Goal: Task Accomplishment & Management: Complete application form

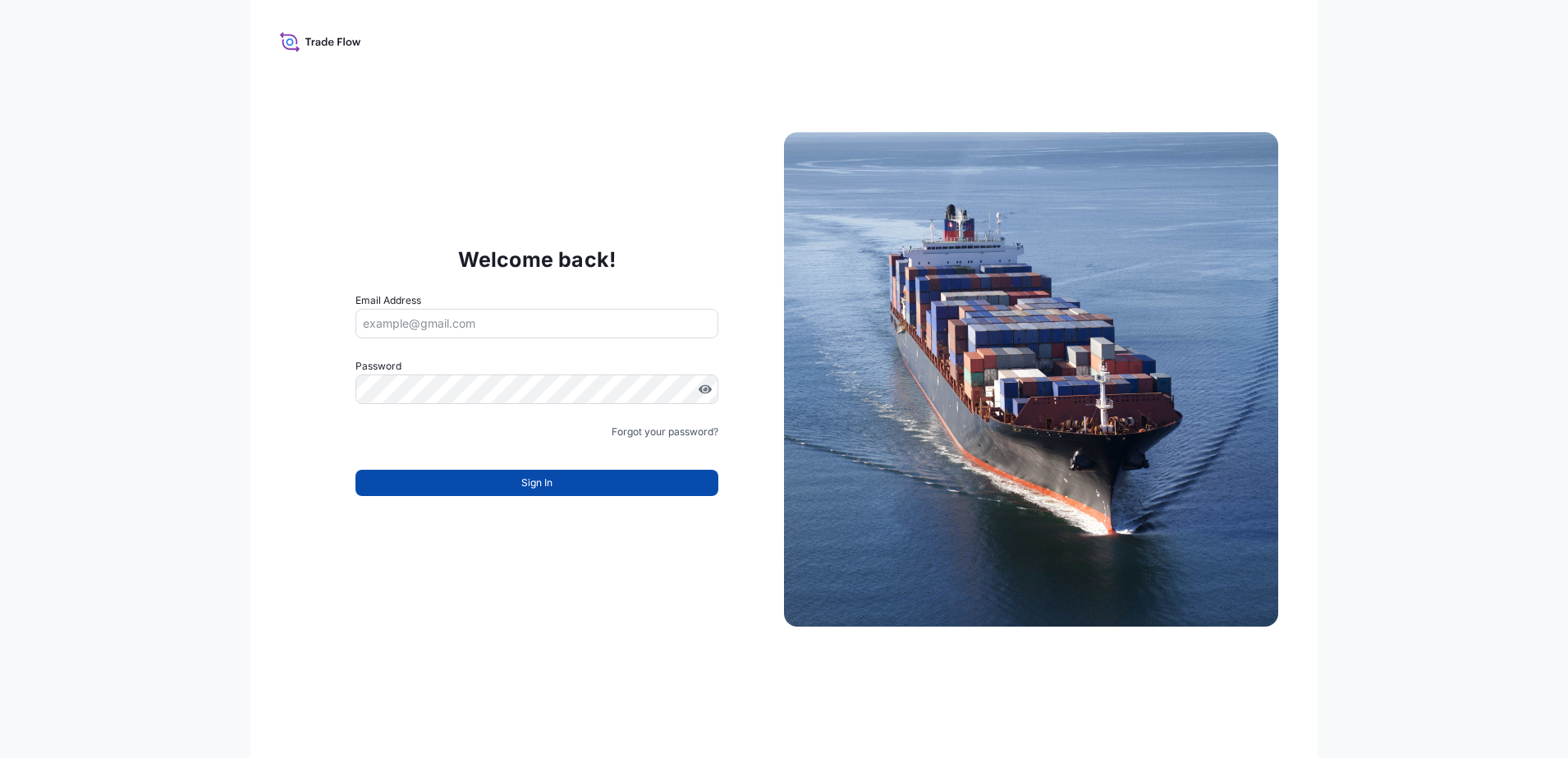
type input "kanchana@crowncork.co.th"
click at [603, 488] on button "Sign In" at bounding box center [537, 483] width 363 height 26
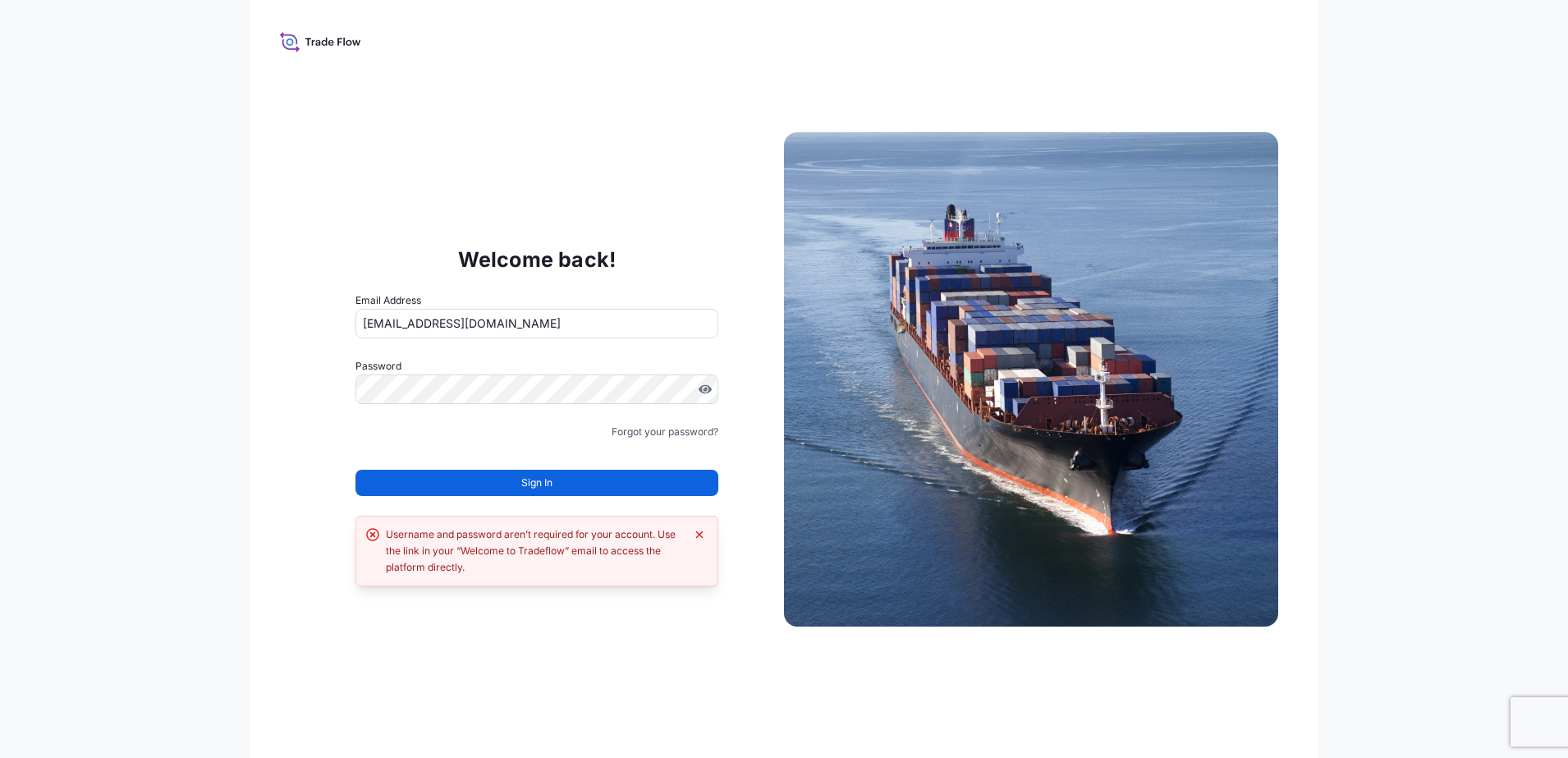
click at [266, 491] on div "Welcome back! Email Address kanchana@crowncork.co.th Password Must include: Upp…" at bounding box center [784, 379] width 1067 height 758
click at [585, 486] on button "Sign In" at bounding box center [537, 483] width 363 height 26
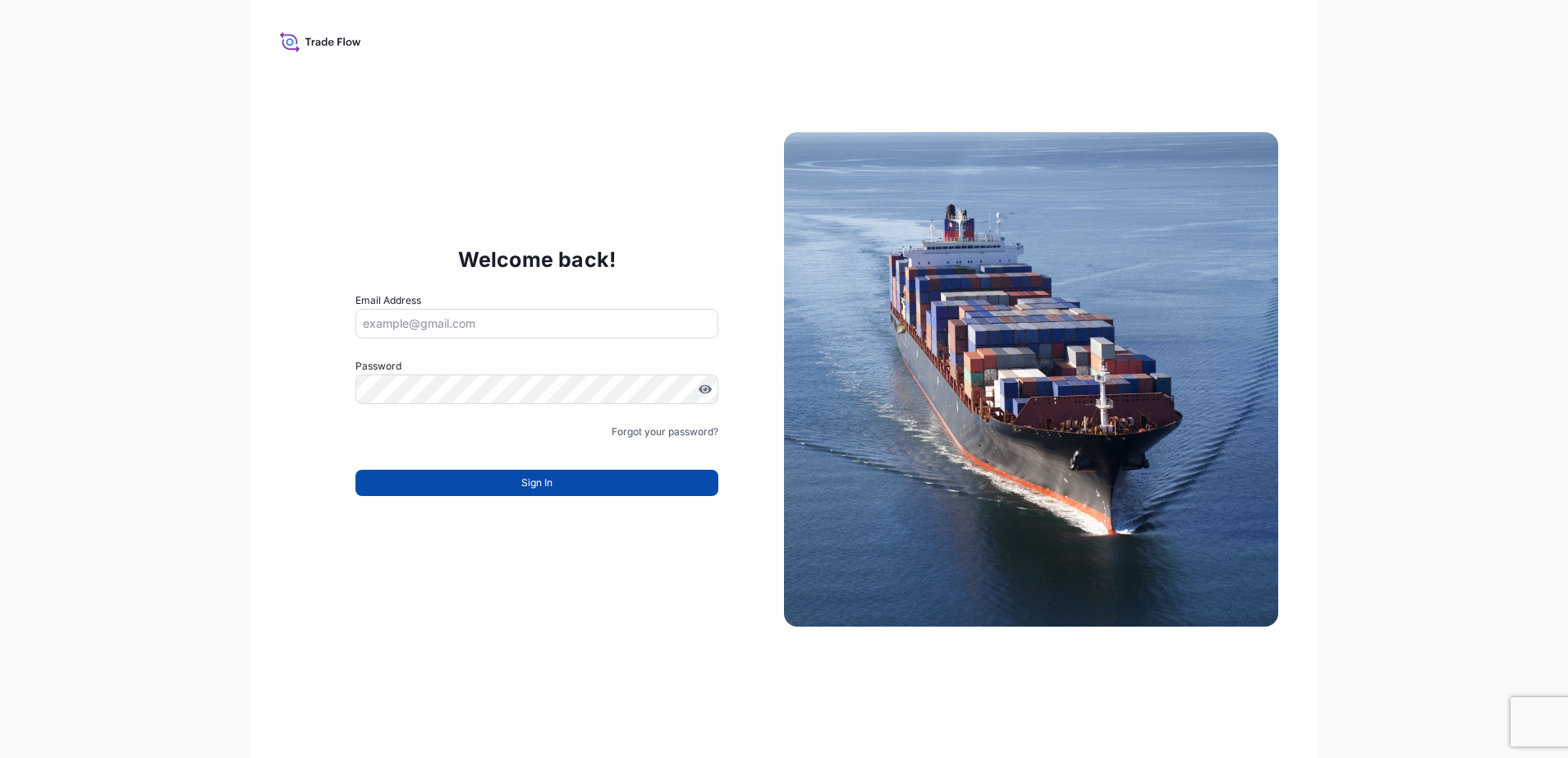
type input "kanchana@crowncork.co.th"
click at [551, 477] on span "Sign In" at bounding box center [537, 483] width 31 height 16
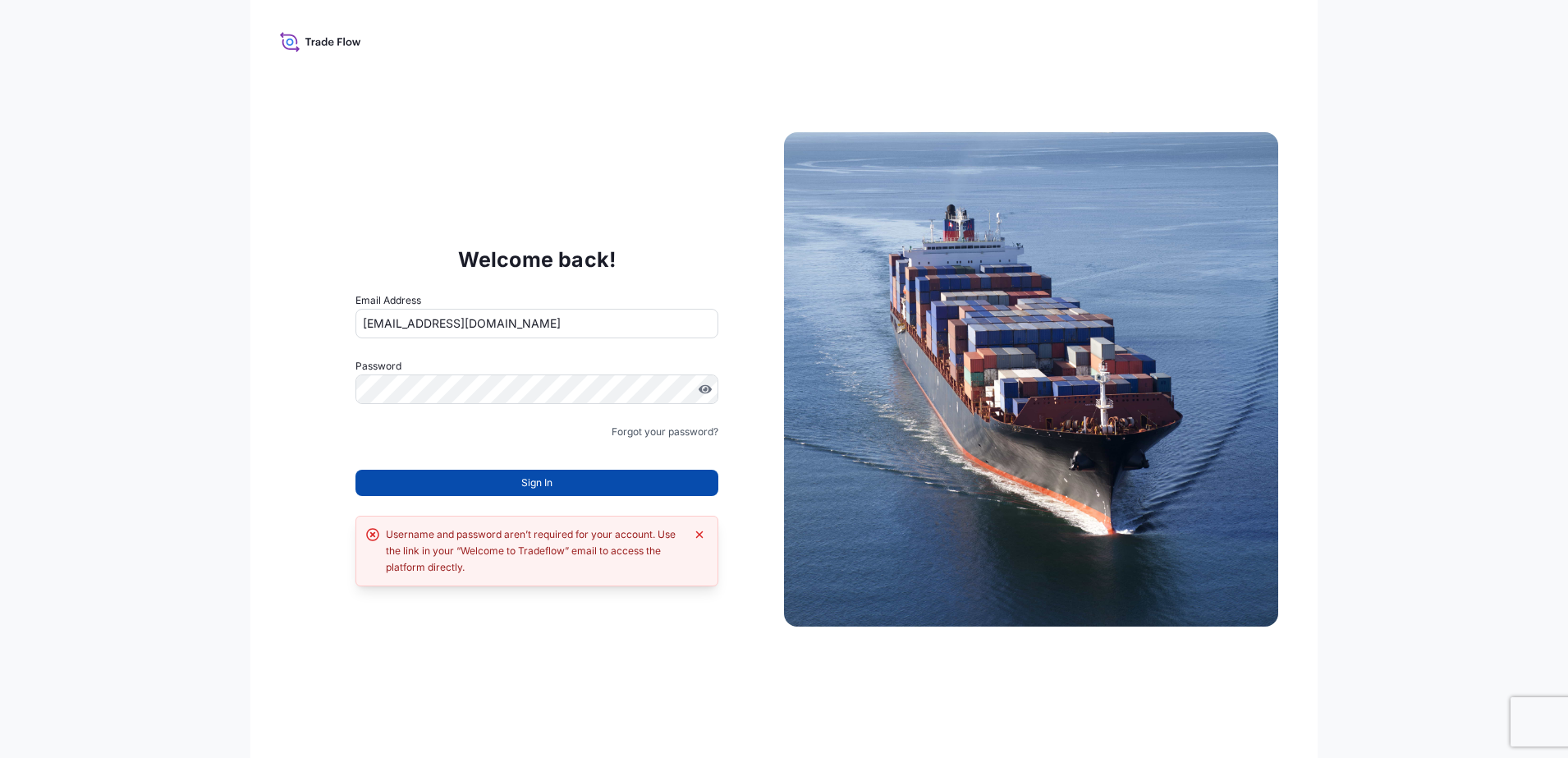
click at [580, 481] on button "Sign In" at bounding box center [537, 483] width 363 height 26
click at [626, 482] on button "Sign In" at bounding box center [537, 483] width 363 height 26
click at [701, 537] on icon "Dismiss error" at bounding box center [699, 534] width 8 height 8
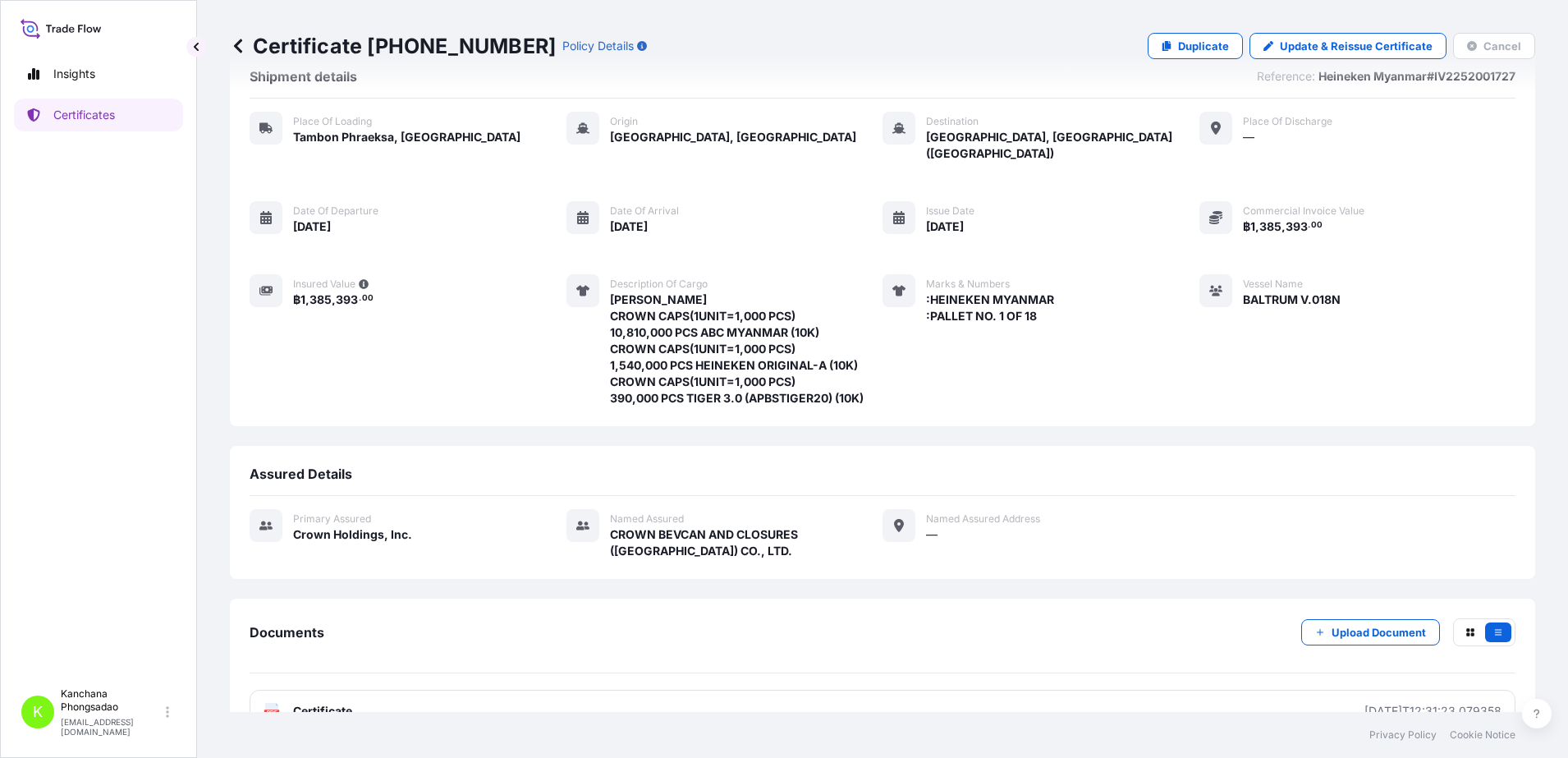
scroll to position [68, 0]
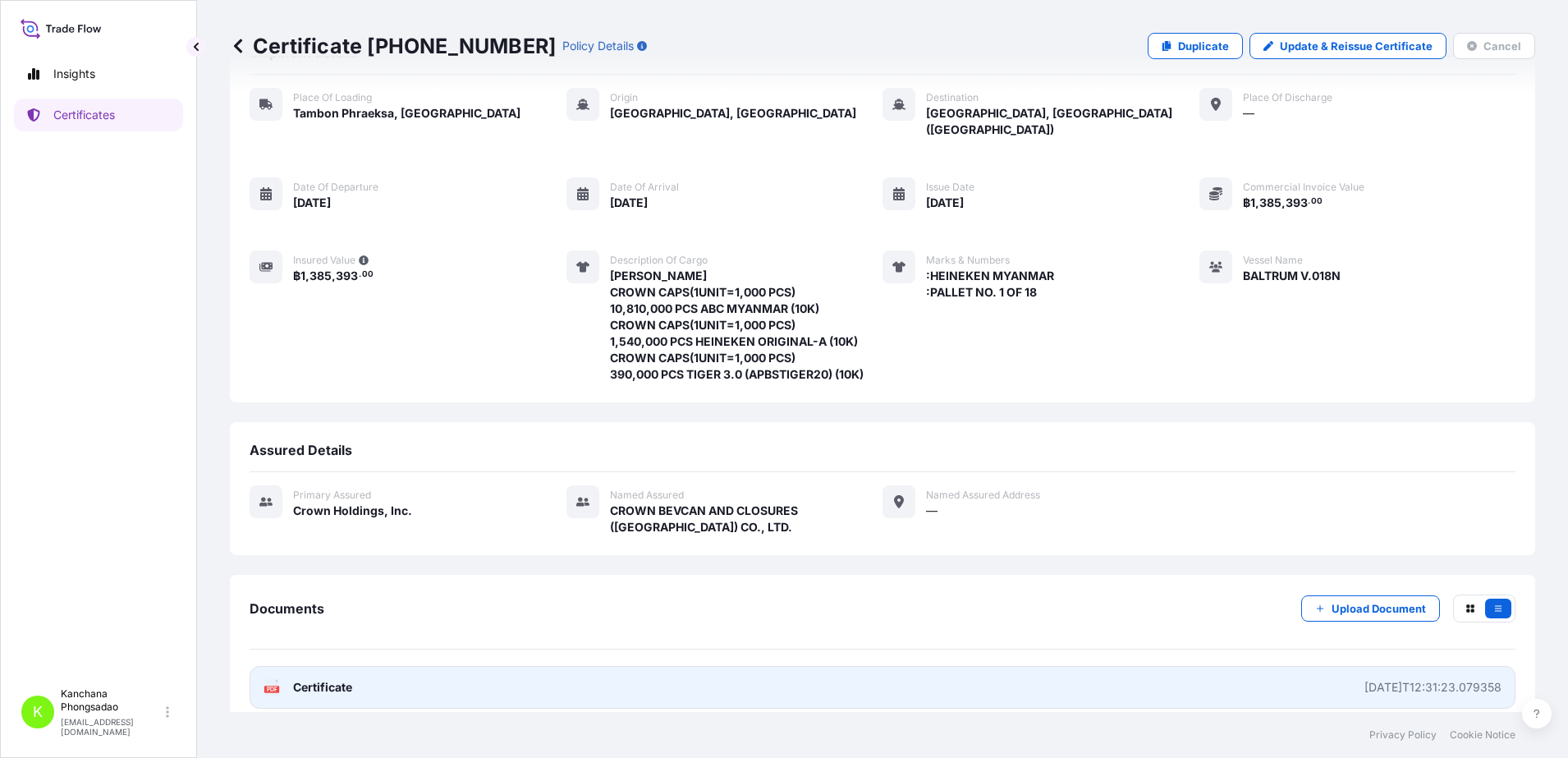
click at [320, 666] on link "PDF Certificate [DATE]T12:31:23.079358" at bounding box center [882, 687] width 1266 height 43
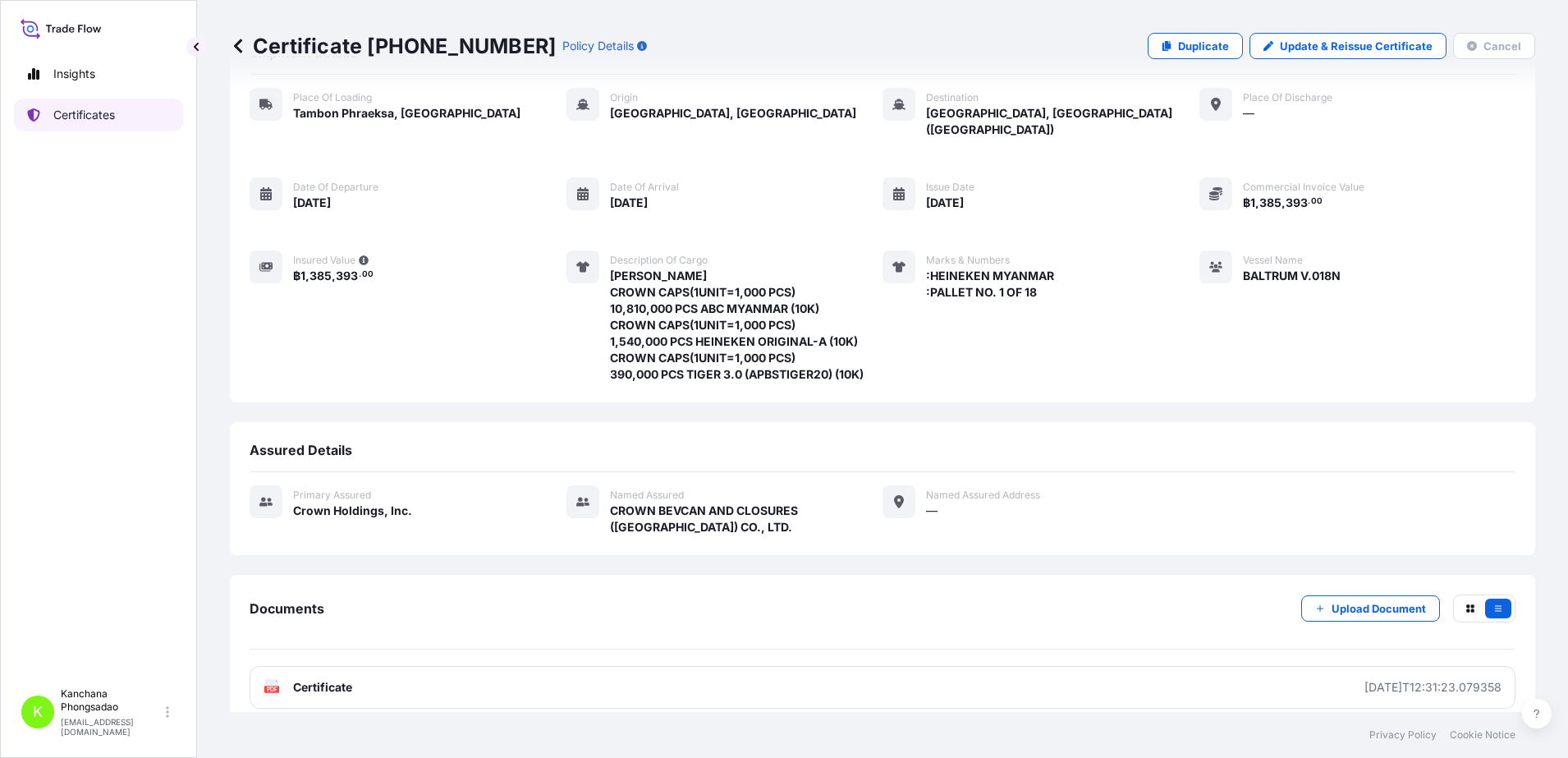
click at [61, 109] on p "Certificates" at bounding box center [84, 115] width 62 height 16
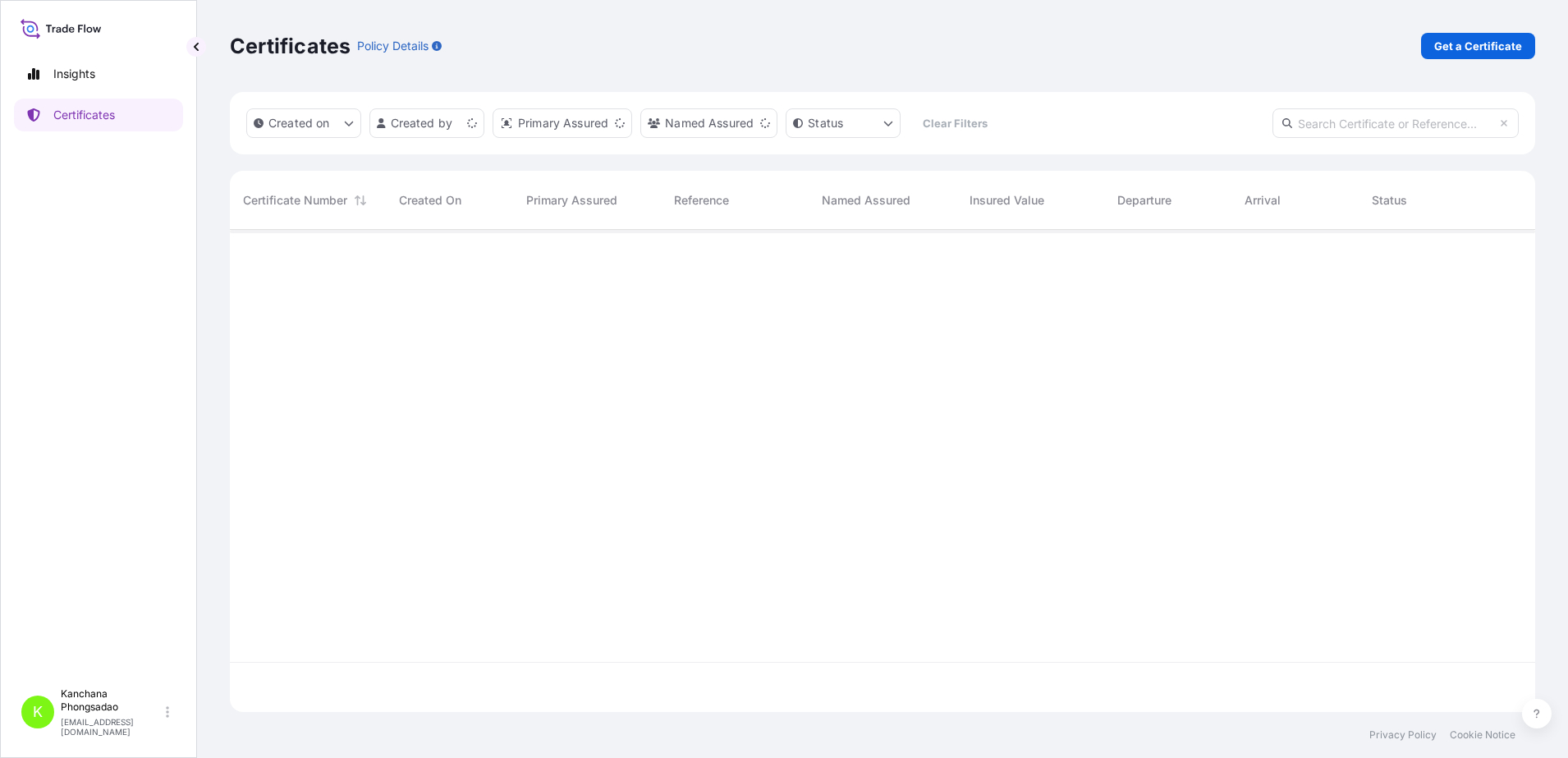
scroll to position [476, 1289]
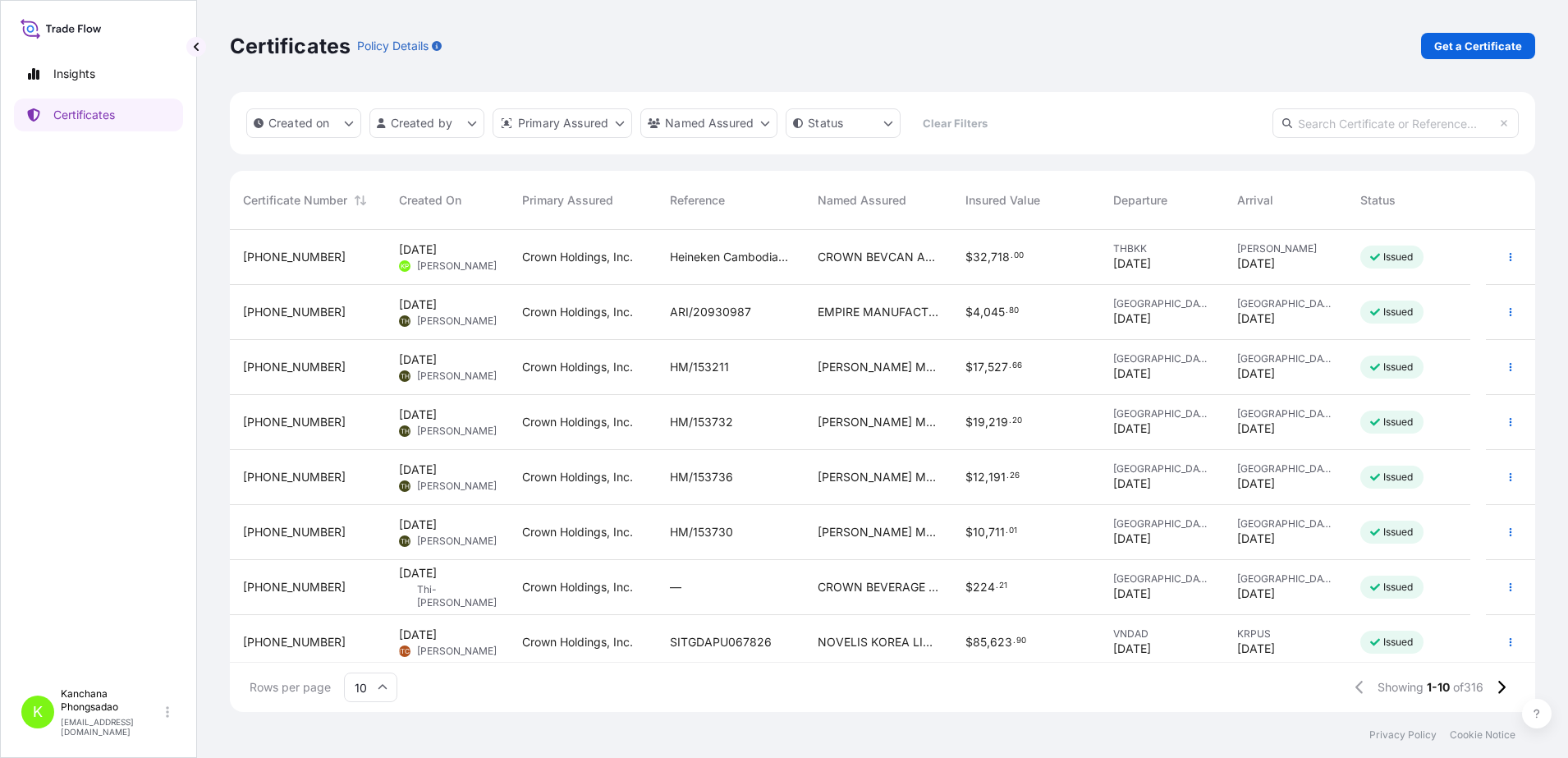
click at [269, 254] on span "[PHONE_NUMBER]" at bounding box center [294, 257] width 102 height 16
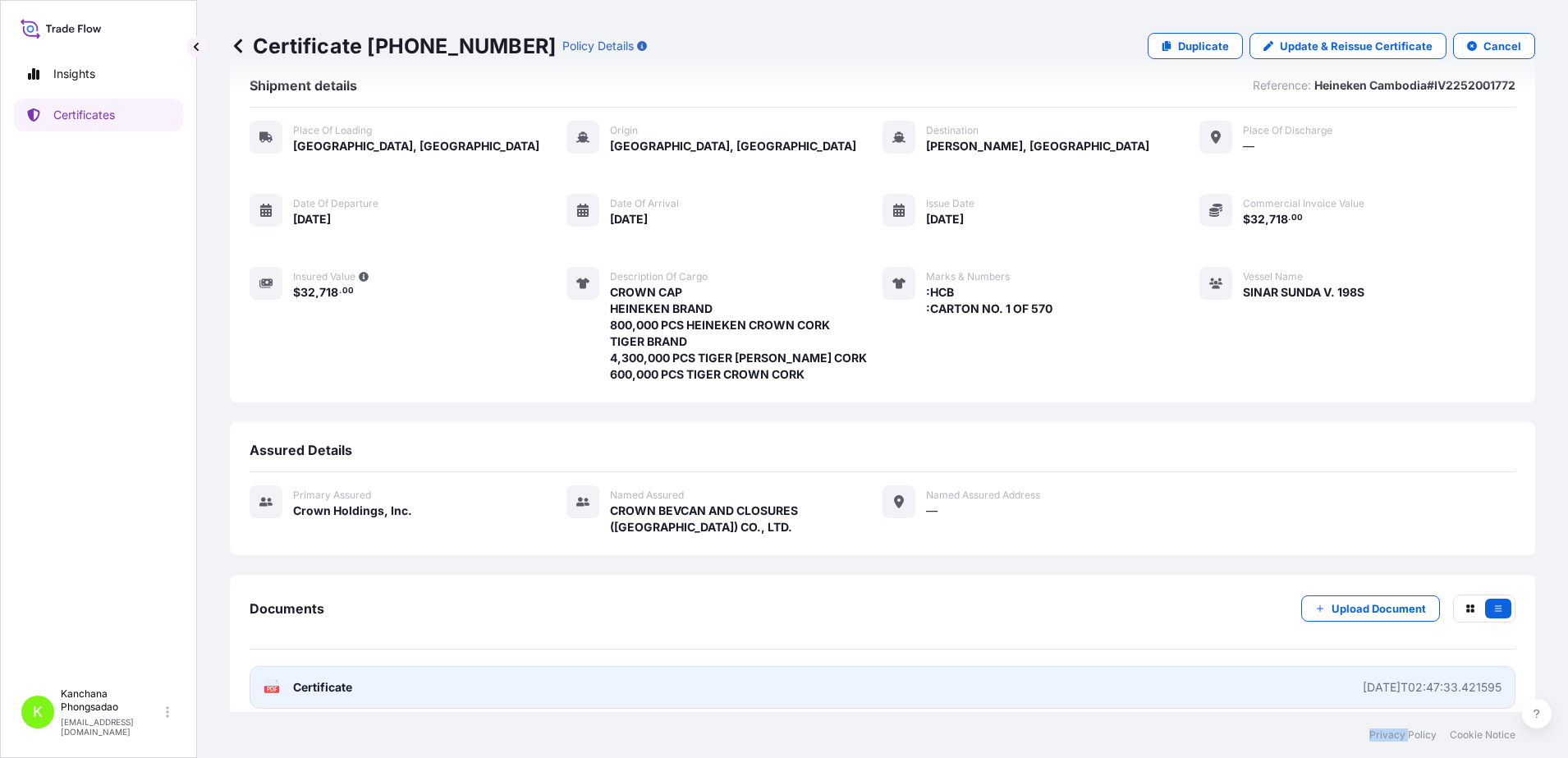
scroll to position [51, 0]
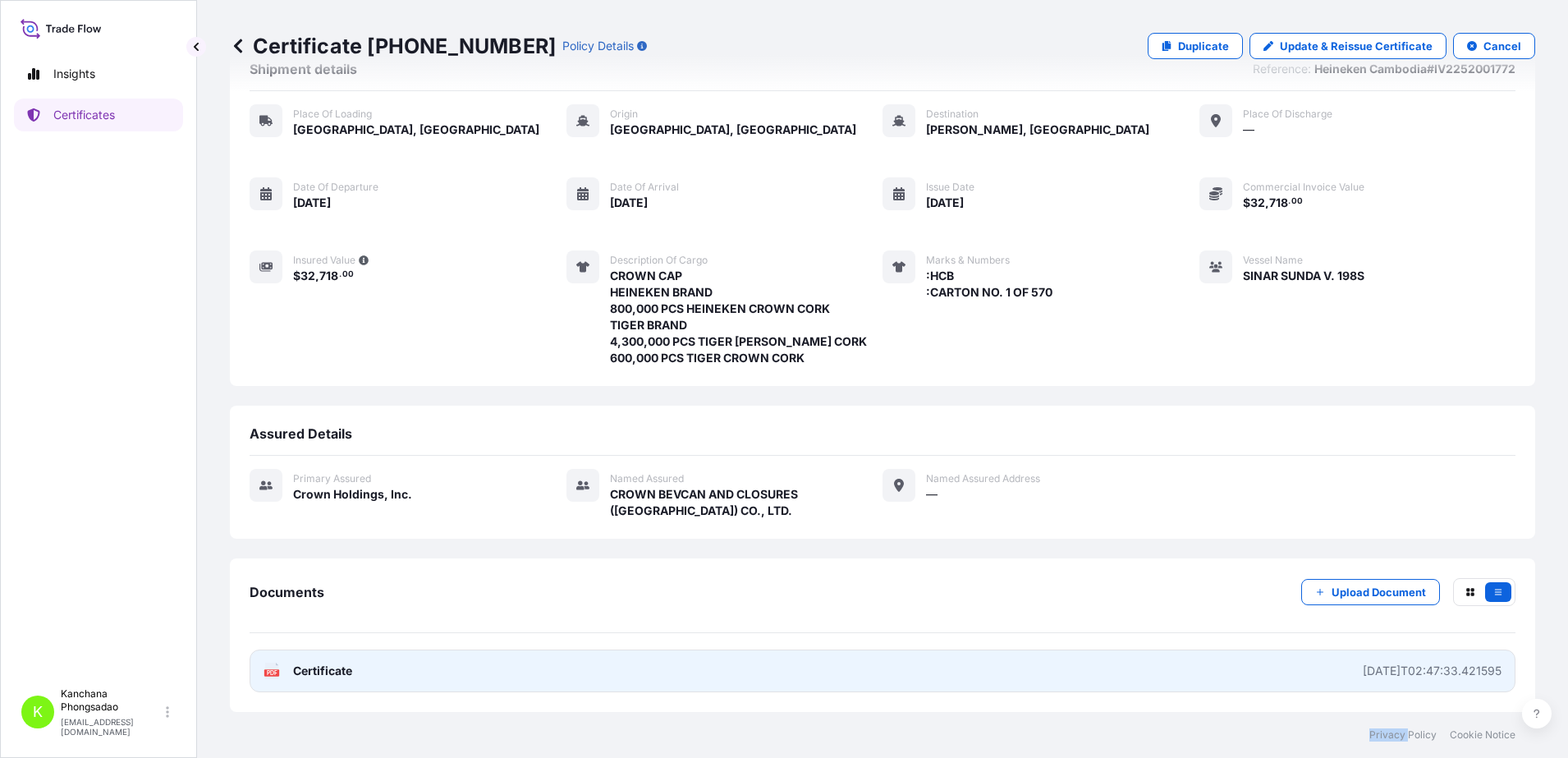
click at [367, 668] on link "PDF Certificate [DATE]T02:47:33.421595" at bounding box center [882, 670] width 1266 height 43
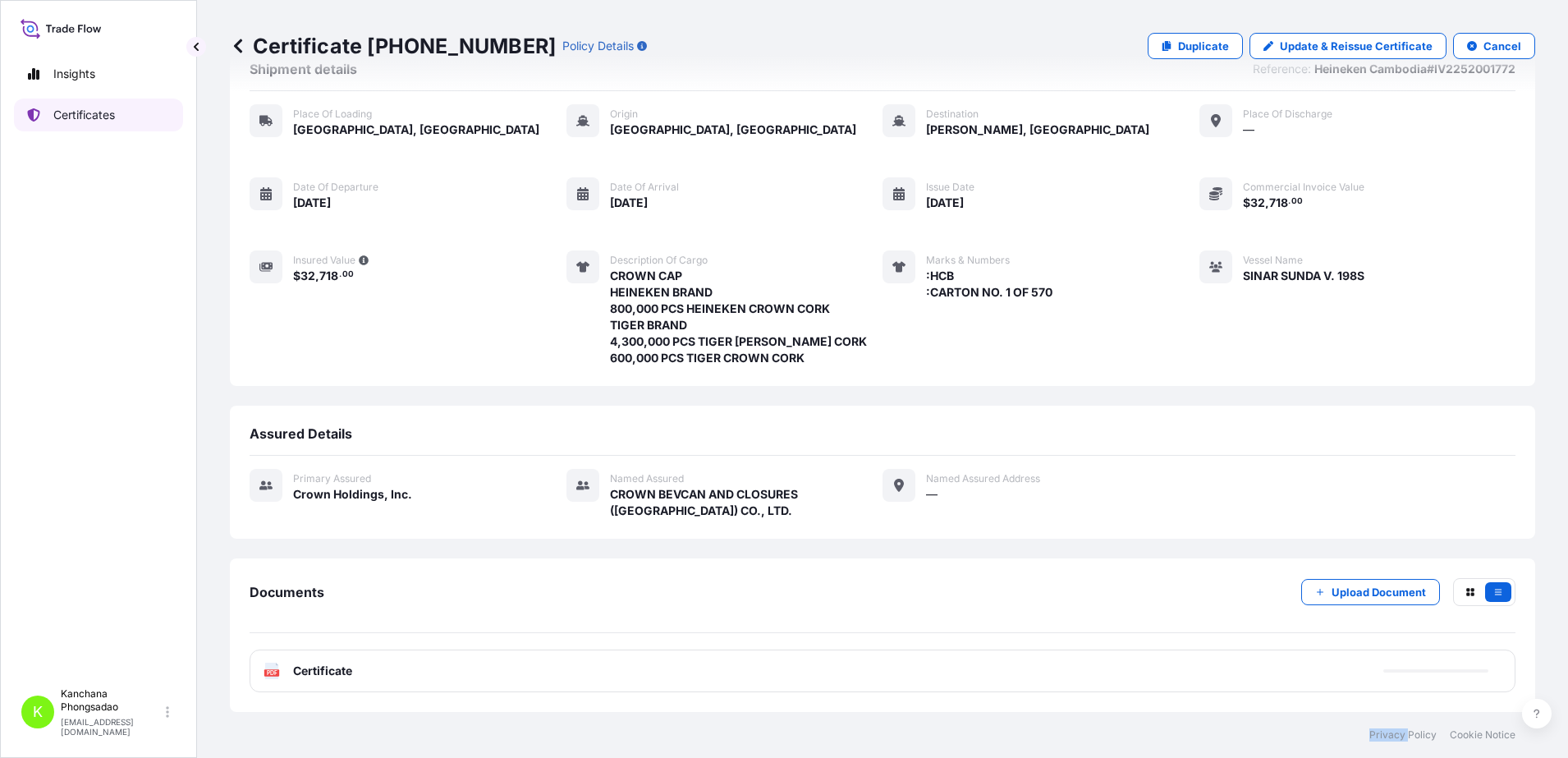
click at [69, 121] on p "Certificates" at bounding box center [84, 115] width 62 height 16
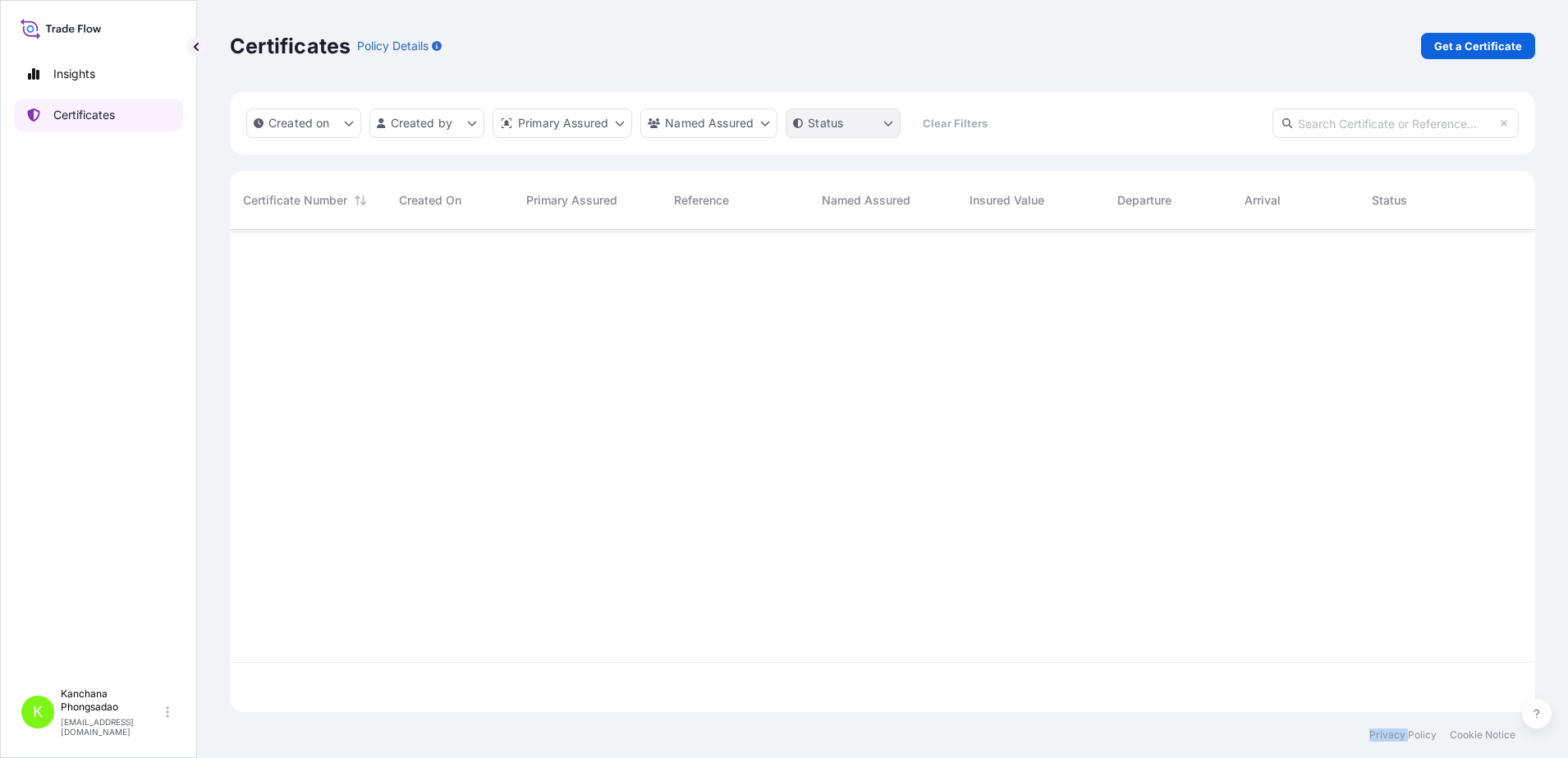
scroll to position [476, 1289]
click at [1364, 124] on input "text" at bounding box center [1396, 123] width 246 height 30
type input "[GEOGRAPHIC_DATA]"
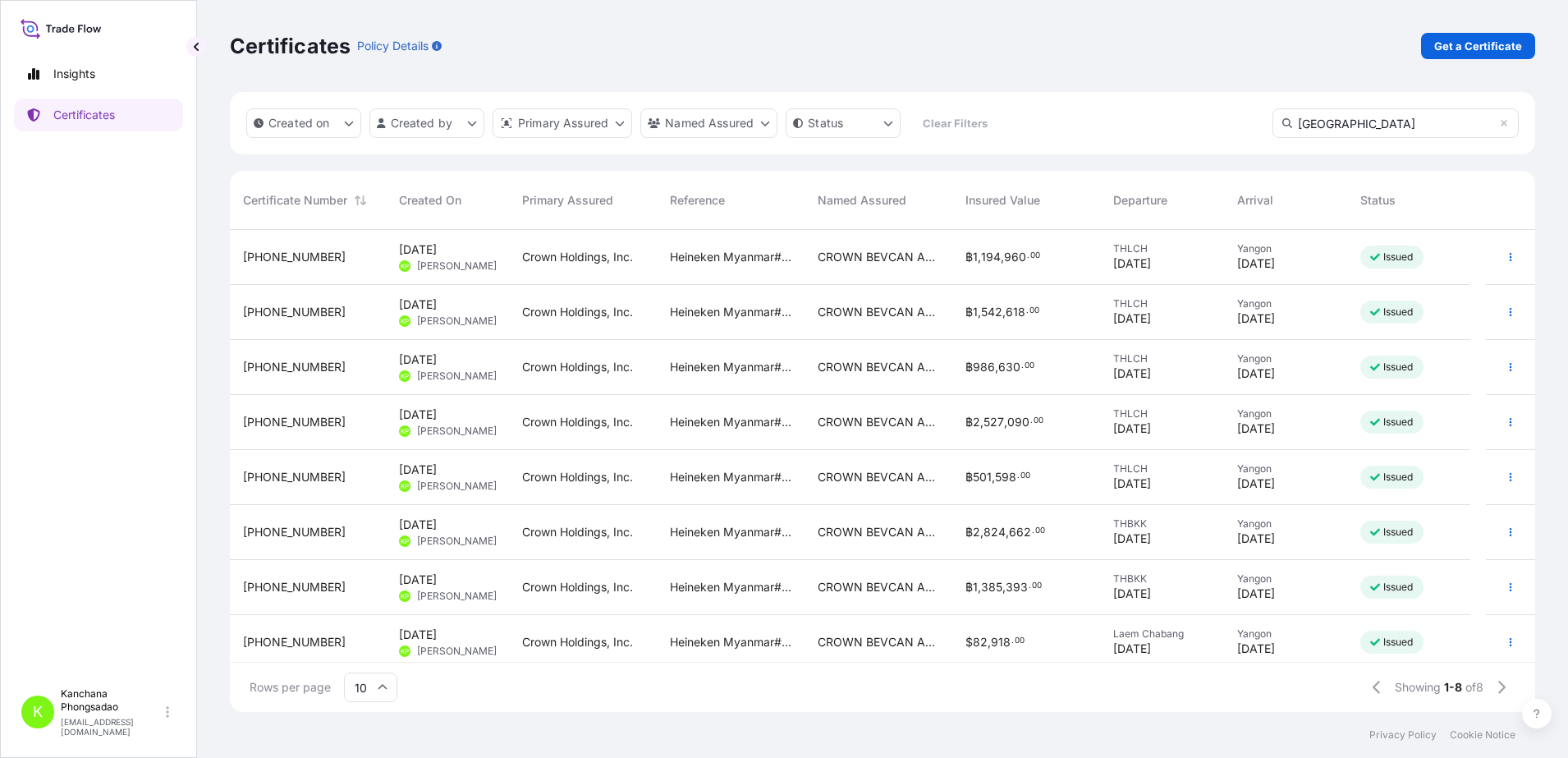
click at [281, 260] on span "[PHONE_NUMBER]" at bounding box center [294, 257] width 102 height 16
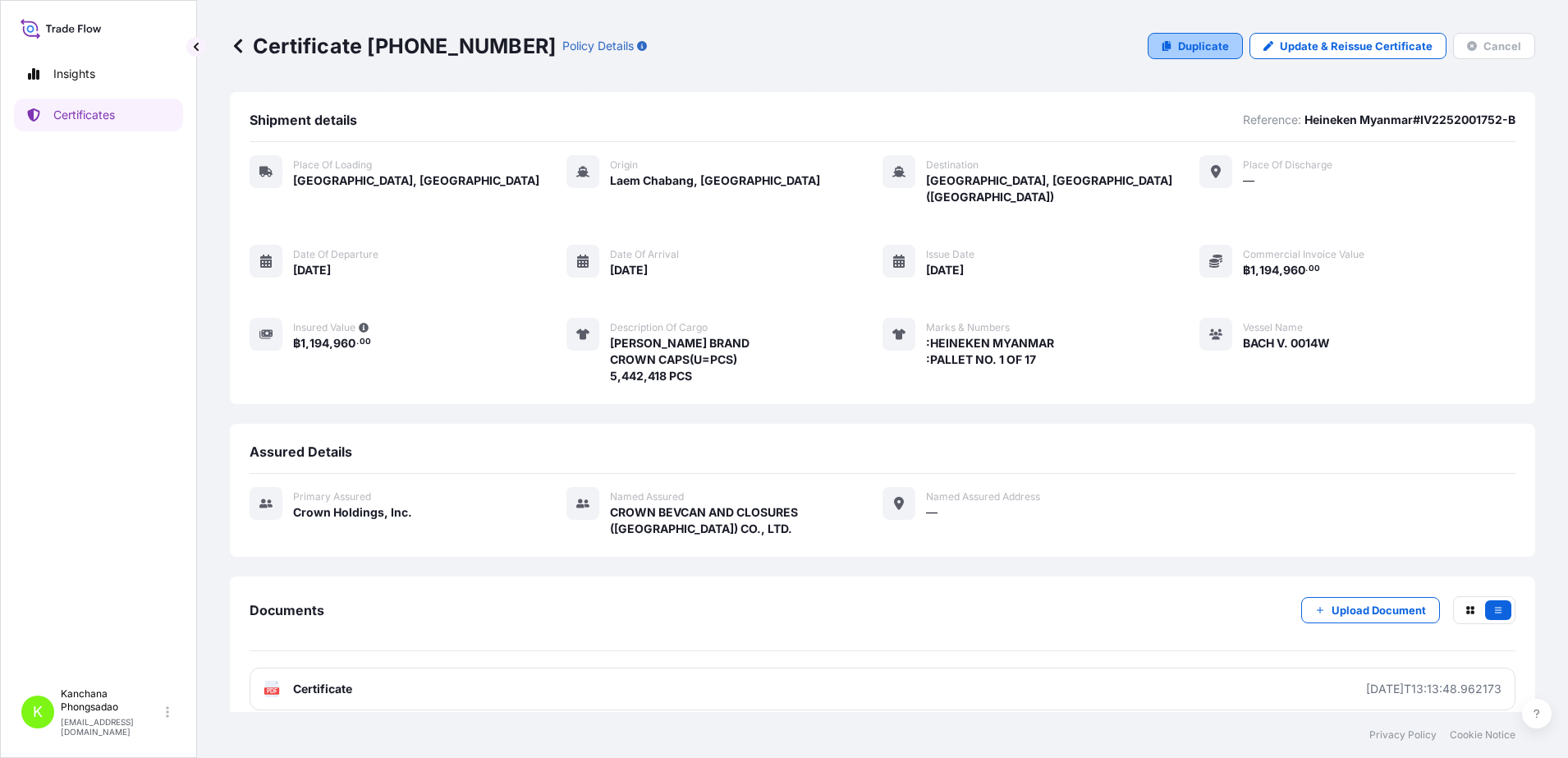
click at [1183, 44] on p "Duplicate" at bounding box center [1204, 46] width 51 height 16
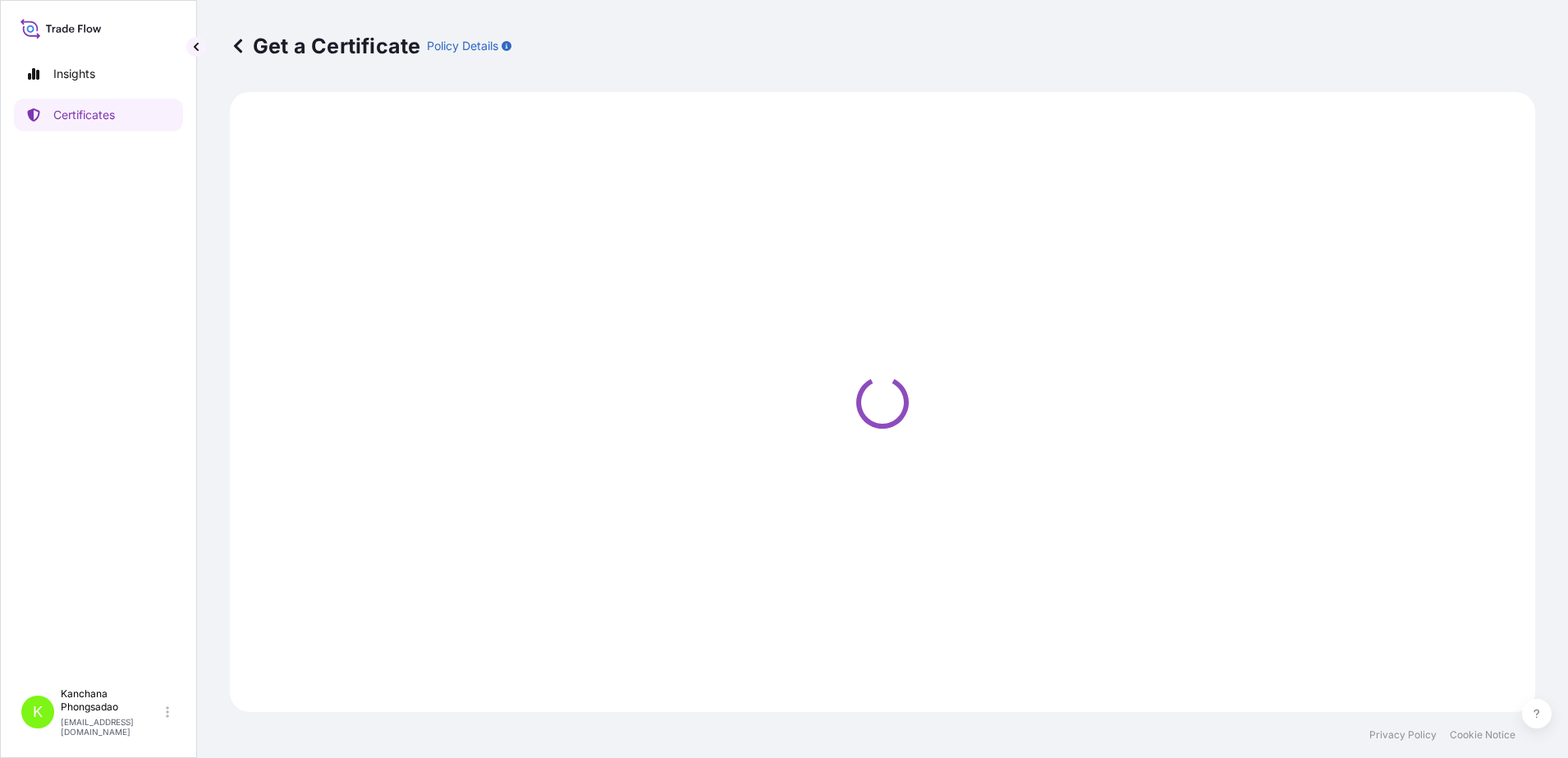
select select "Road / [GEOGRAPHIC_DATA]"
select select "Sea"
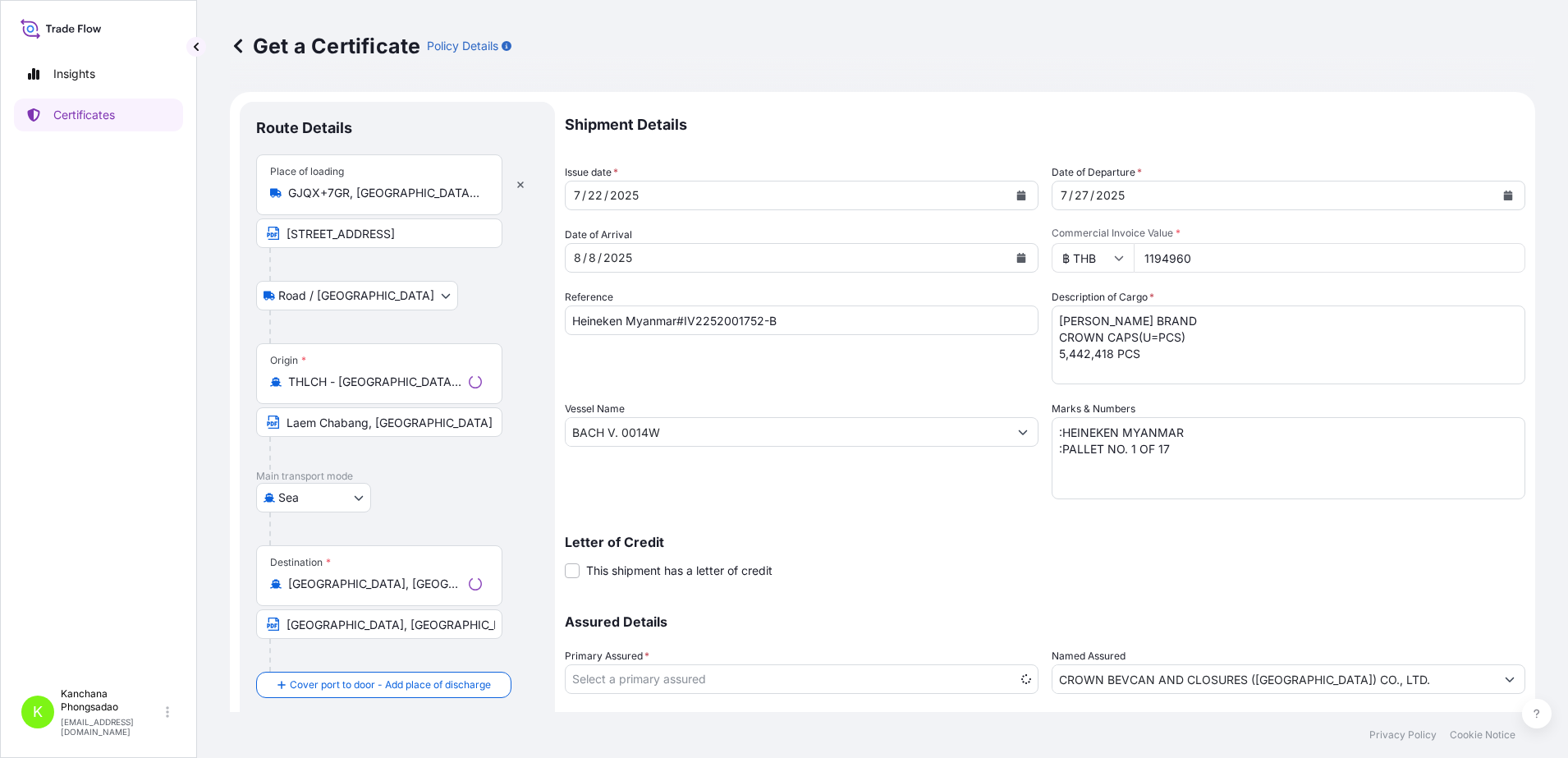
select select "31483"
click at [748, 313] on input "Heineken Myanmar#IV2252001752-B" at bounding box center [802, 320] width 474 height 30
type input "Heineken Myanmar#IV2252001763-A"
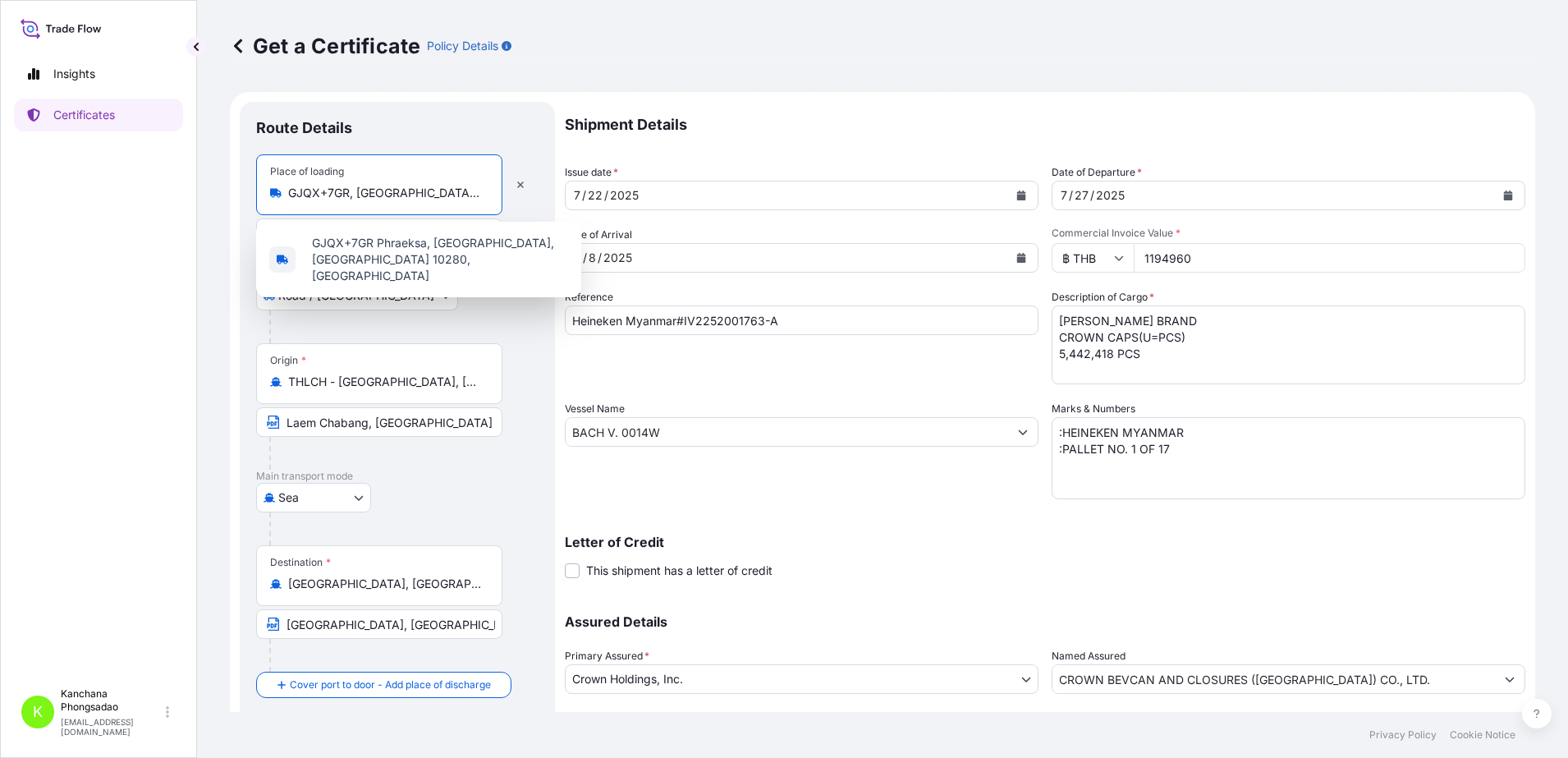
click at [398, 190] on input "GJQX+7GR, [GEOGRAPHIC_DATA], [GEOGRAPHIC_DATA], [GEOGRAPHIC_DATA] 10280, [GEOGR…" at bounding box center [384, 193] width 194 height 16
click at [347, 191] on input "GJQX+7GR, [GEOGRAPHIC_DATA], [GEOGRAPHIC_DATA], [GEOGRAPHIC_DATA] 10280, [GEOGR…" at bounding box center [384, 193] width 194 height 16
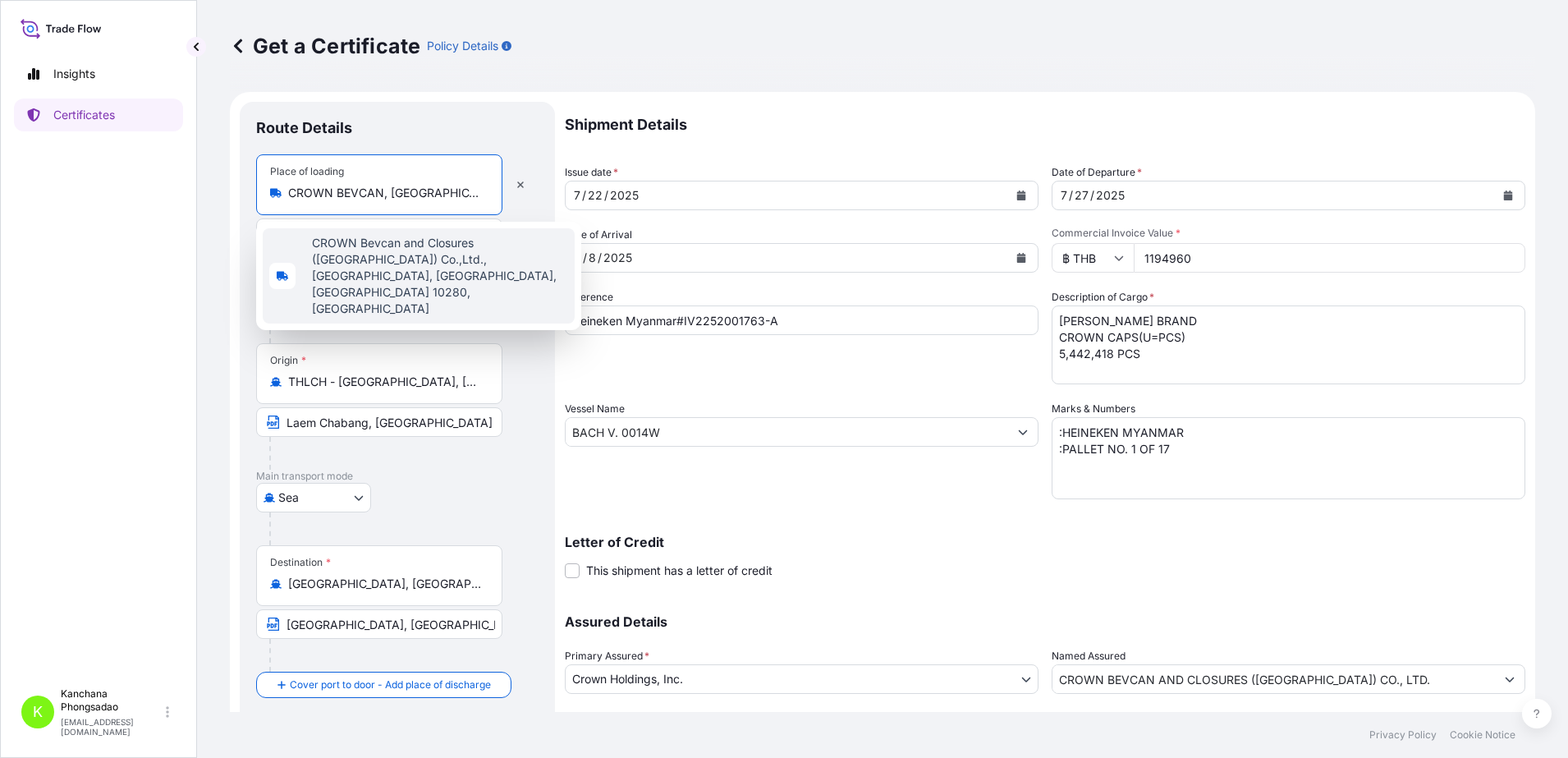
click at [383, 252] on span "CROWN Bevcan and Closures ([GEOGRAPHIC_DATA]) Co.,Ltd., [GEOGRAPHIC_DATA], [GEO…" at bounding box center [440, 276] width 256 height 82
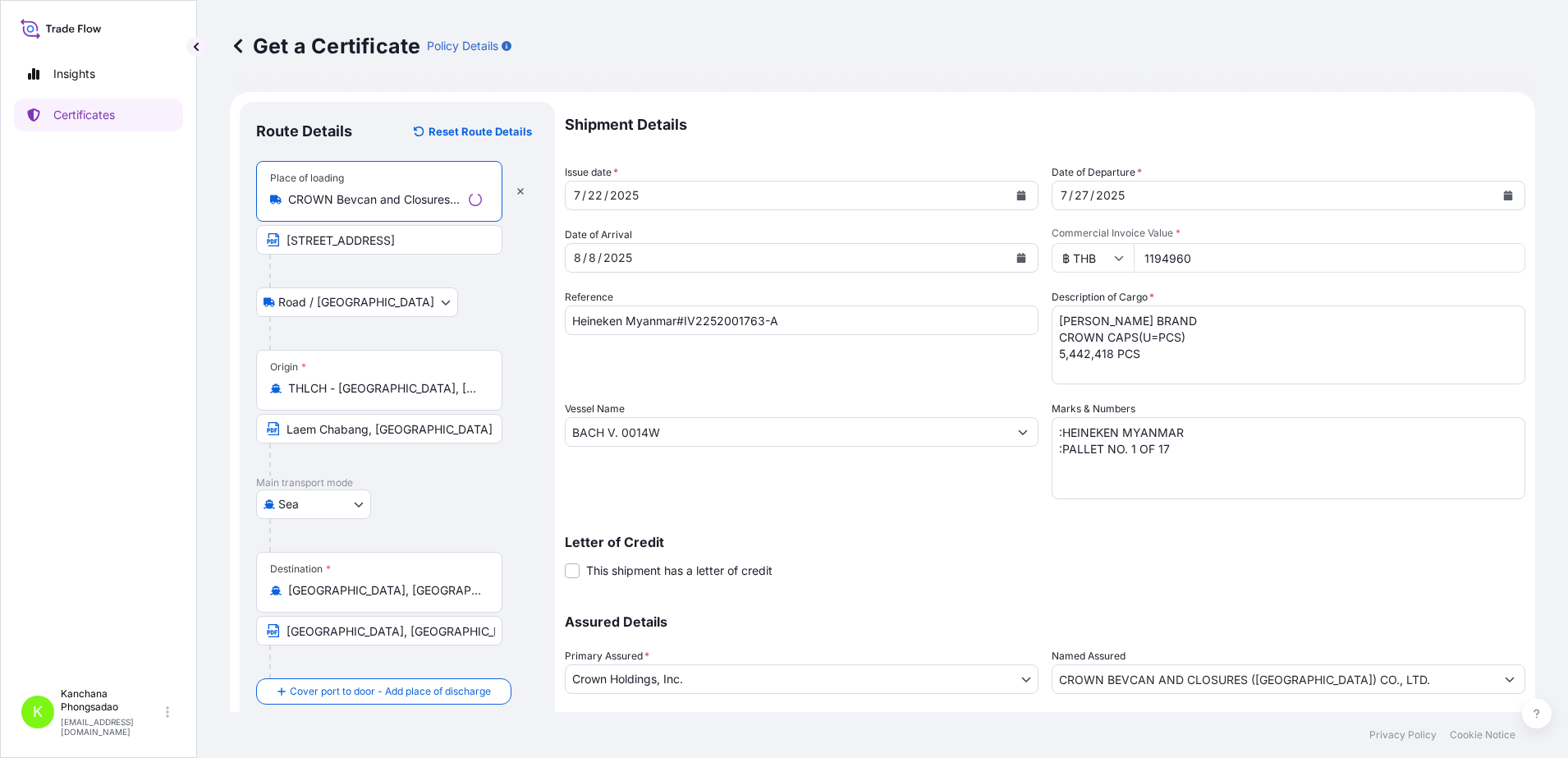
click at [392, 195] on input "CROWN Bevcan and Closures ([GEOGRAPHIC_DATA]) Co.,Ltd., [GEOGRAPHIC_DATA], [GEO…" at bounding box center [375, 199] width 174 height 16
type input "CROWN Bevcan and Closures ([GEOGRAPHIC_DATA]) Co.,Ltd., [GEOGRAPHIC_DATA], [GEO…"
click at [1213, 256] on input "1194960" at bounding box center [1329, 258] width 391 height 30
click at [1211, 257] on input "2728726" at bounding box center [1329, 258] width 391 height 30
type input "2728726"
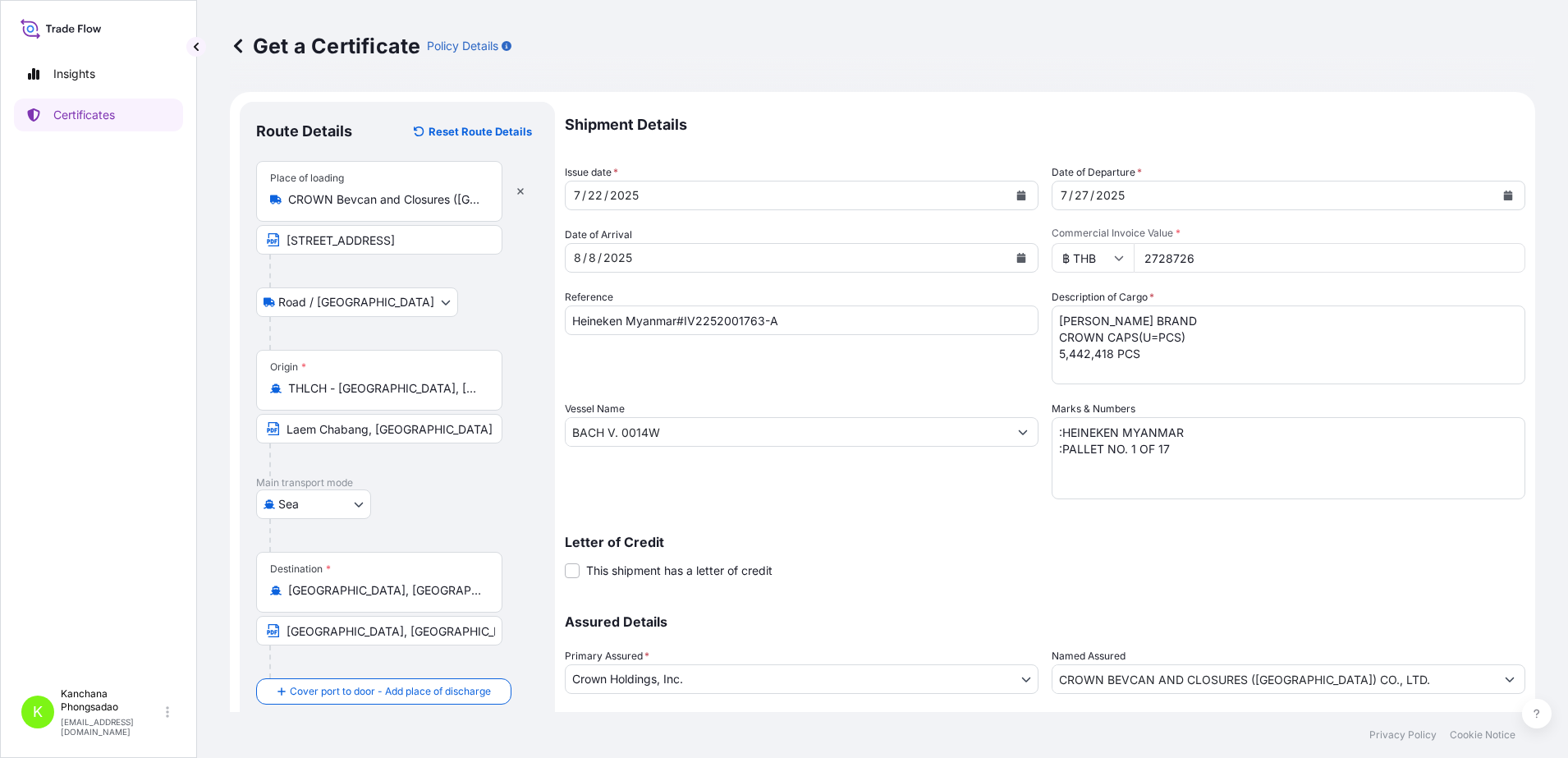
click at [699, 433] on input "BACH V. 0014W" at bounding box center [787, 432] width 443 height 30
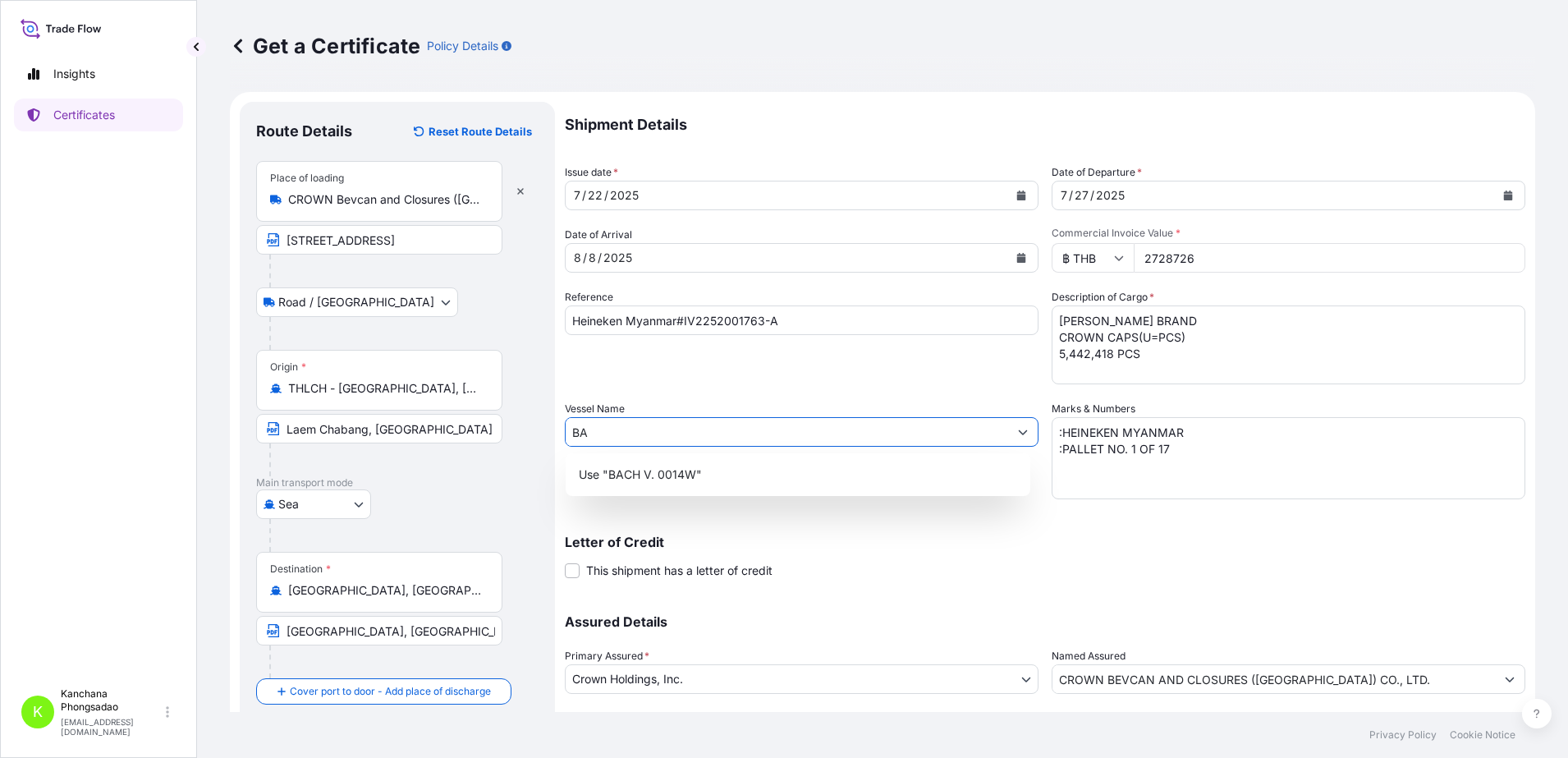
type input "B"
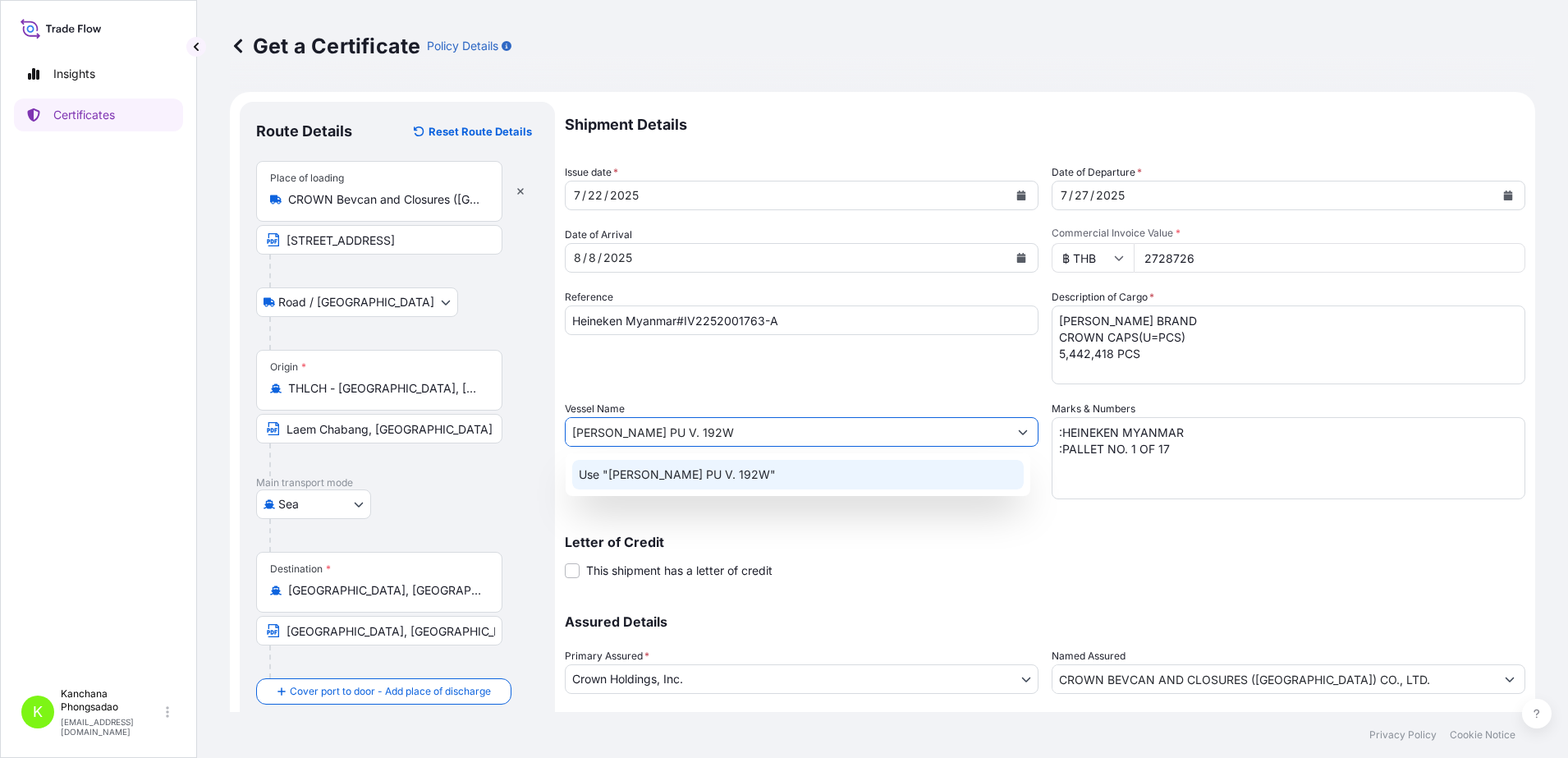
click at [693, 466] on p "Use "[PERSON_NAME] PU V. 192W"" at bounding box center [677, 474] width 197 height 16
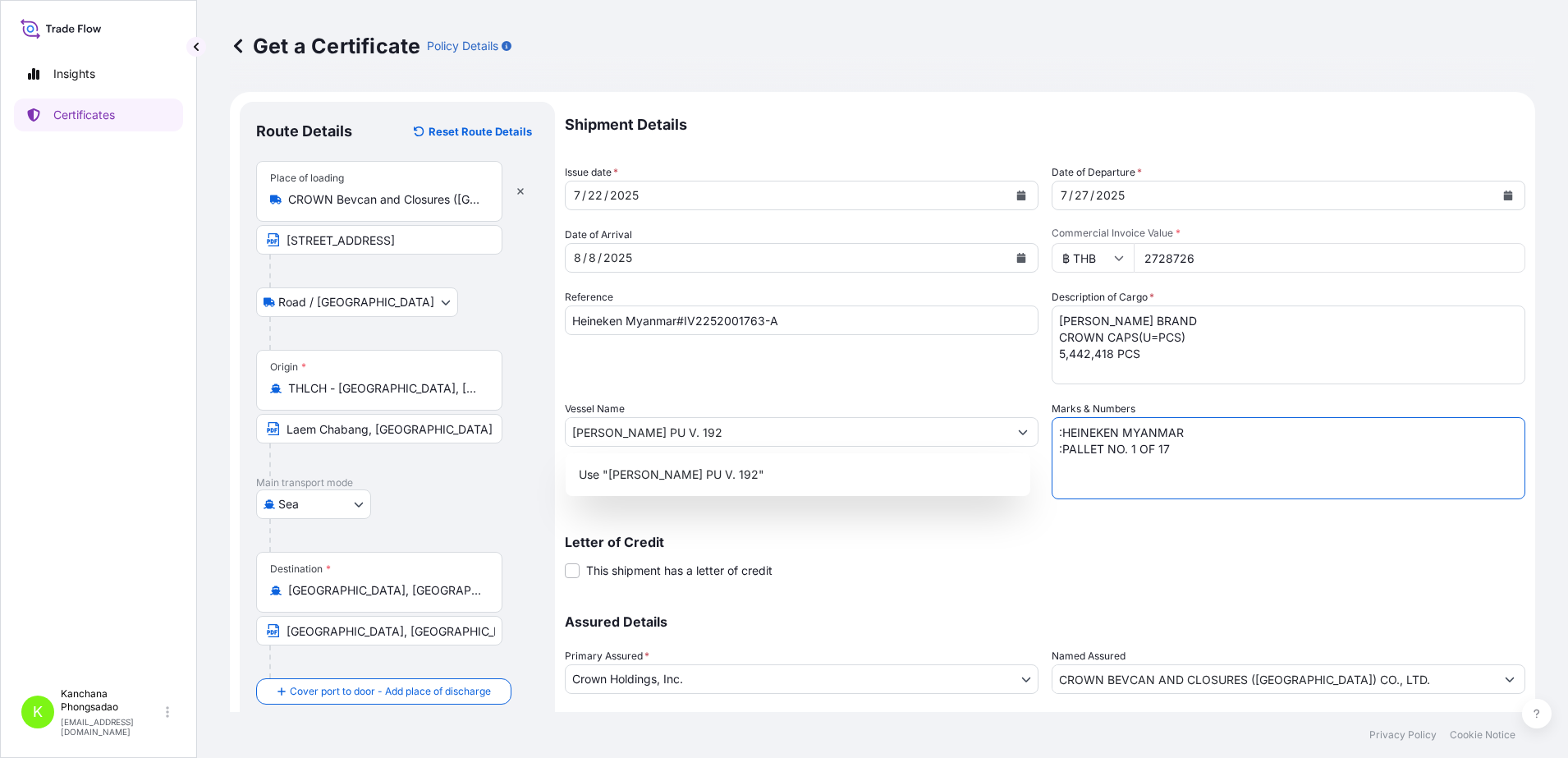
click at [1224, 446] on textarea ":HEINEKEN MYANMAR :PALLET NO. 1 OF 17" at bounding box center [1289, 458] width 474 height 82
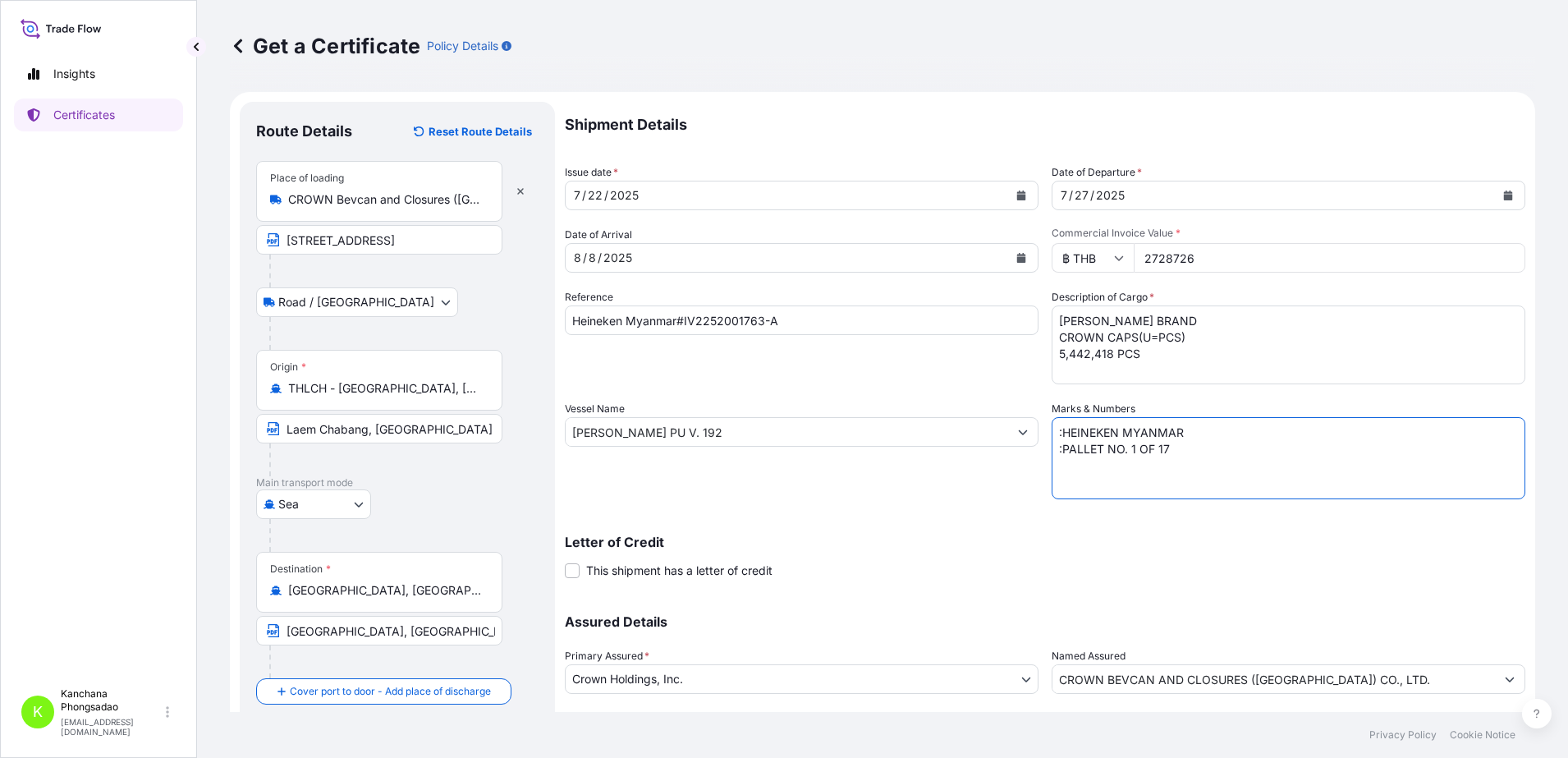
click at [735, 435] on input "[PERSON_NAME] PU V. 192" at bounding box center [787, 432] width 443 height 30
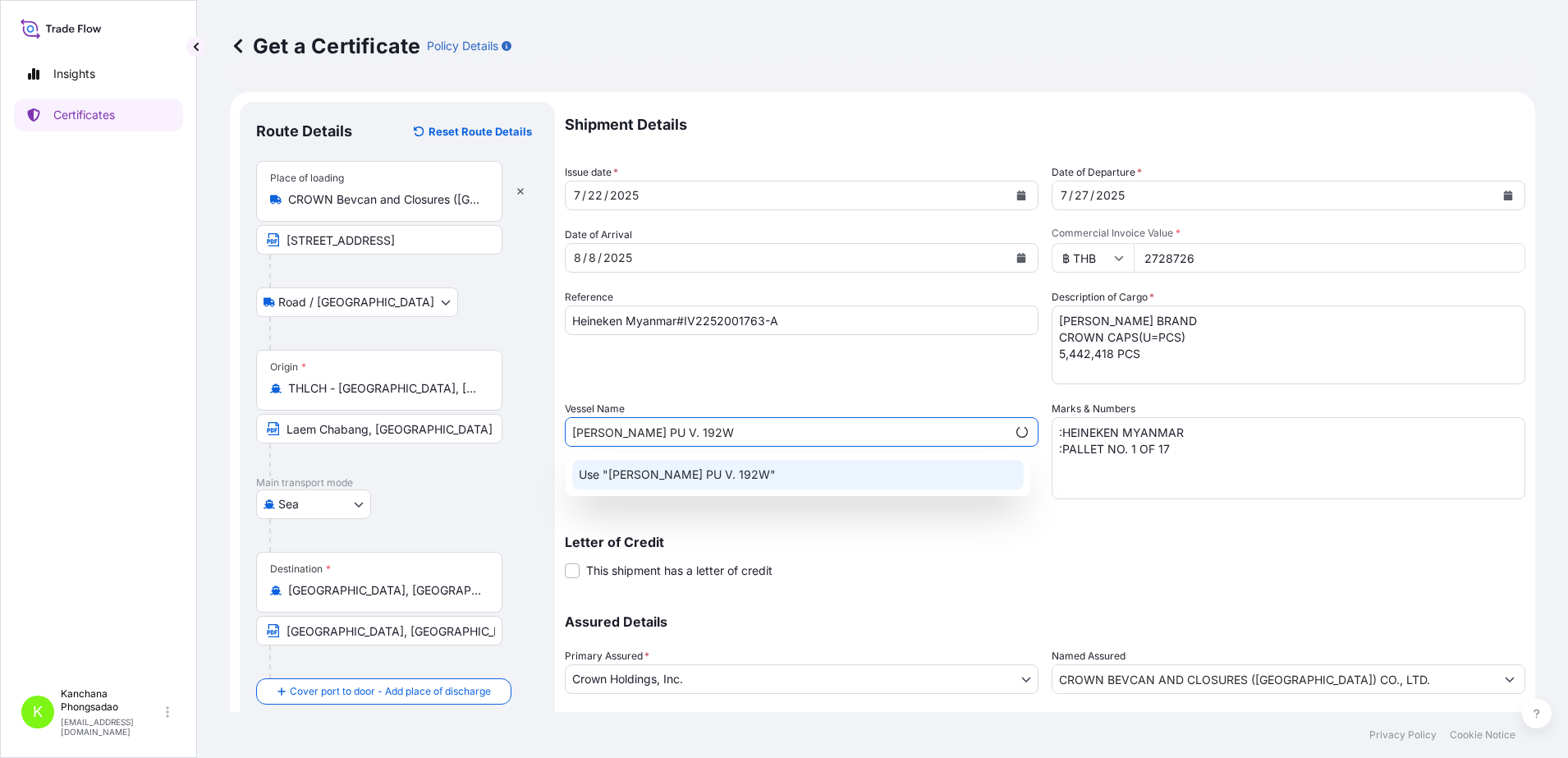
click at [720, 466] on p "Use "[PERSON_NAME] PU V. 192W"" at bounding box center [677, 474] width 197 height 16
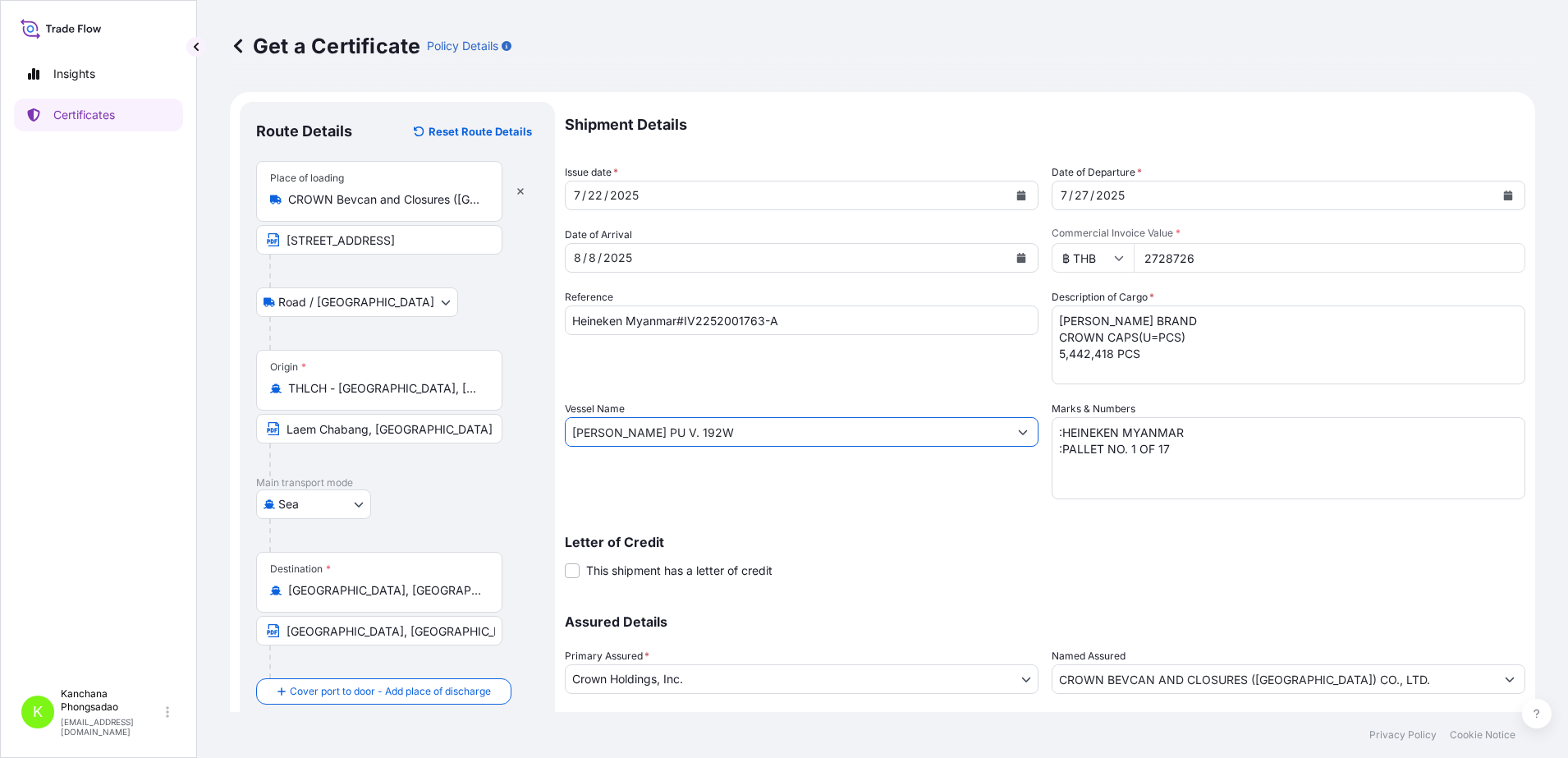
type input "[PERSON_NAME] PU V. 192W"
click at [1178, 455] on textarea ":HEINEKEN MYANMAR :PALLET NO. 1 OF 17" at bounding box center [1289, 458] width 474 height 82
type textarea ":HEINEKEN MYANMAR :PALLET NO. 1 OF 40"
click at [1141, 371] on textarea "[PERSON_NAME] BRAND CROWN CAPS(U=PCS) 5,442,418 PCS" at bounding box center [1289, 345] width 474 height 79
click at [1053, 368] on textarea "[PERSON_NAME] BRAND CROWN CAPS(U=PCS) 5,442,418 PCS" at bounding box center [1289, 345] width 474 height 79
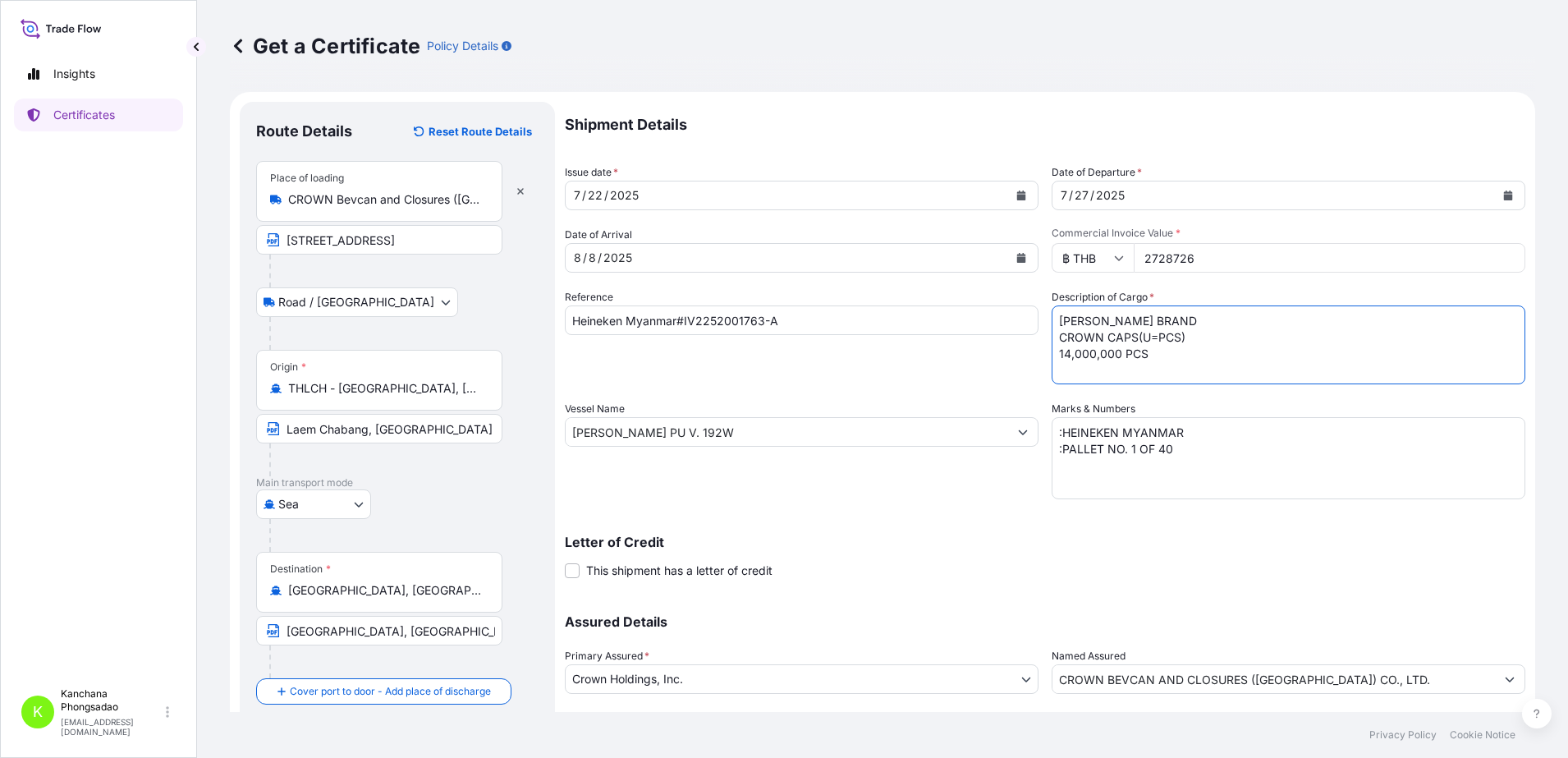
type textarea "[PERSON_NAME] BRAND CROWN CAPS(U=PCS) 14,000,000 PCS"
click at [1495, 201] on button "Calendar" at bounding box center [1508, 195] width 26 height 26
click at [1016, 258] on icon "Calendar" at bounding box center [1020, 257] width 10 height 10
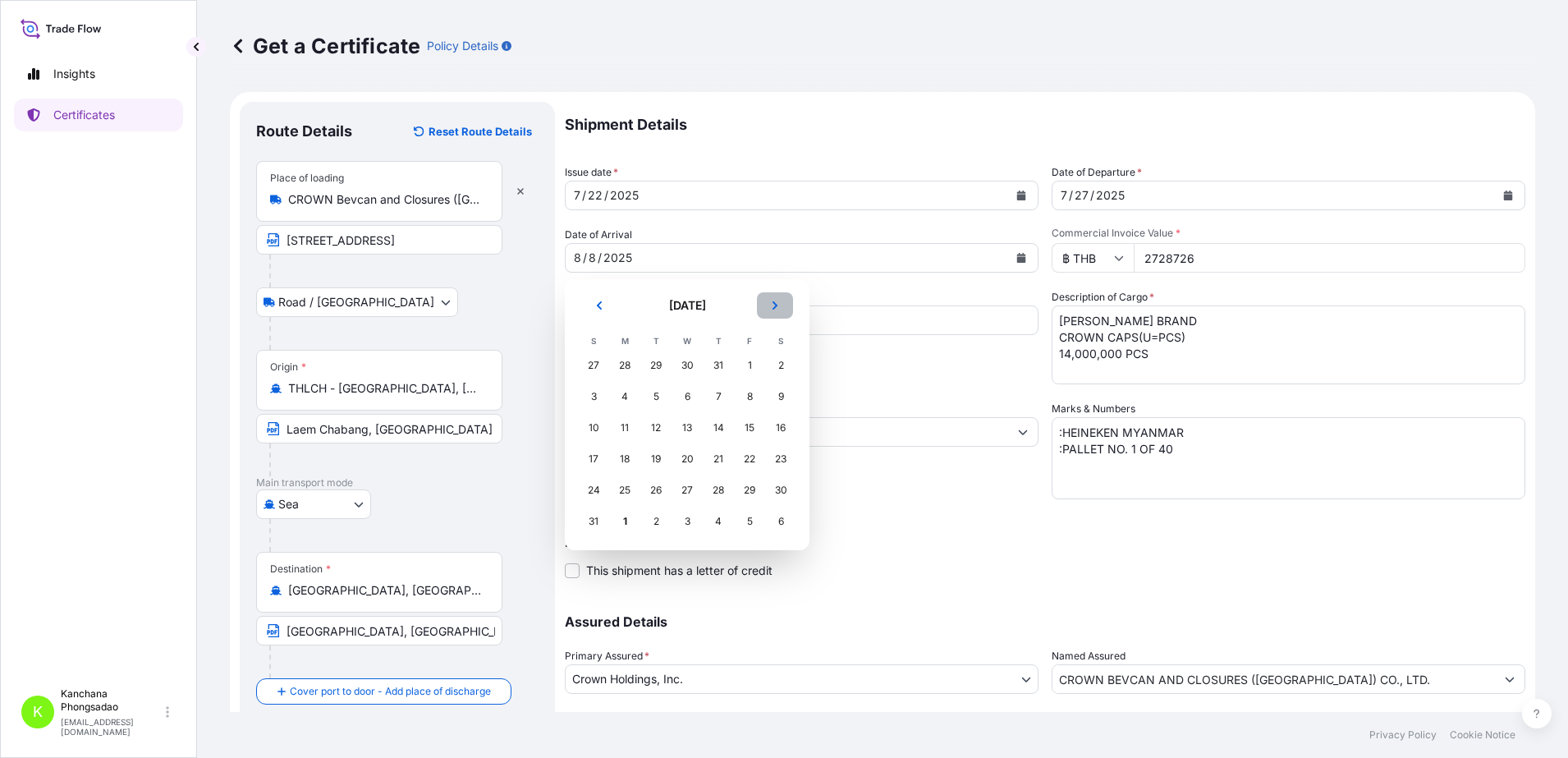
click at [776, 309] on icon "Next" at bounding box center [775, 305] width 10 height 10
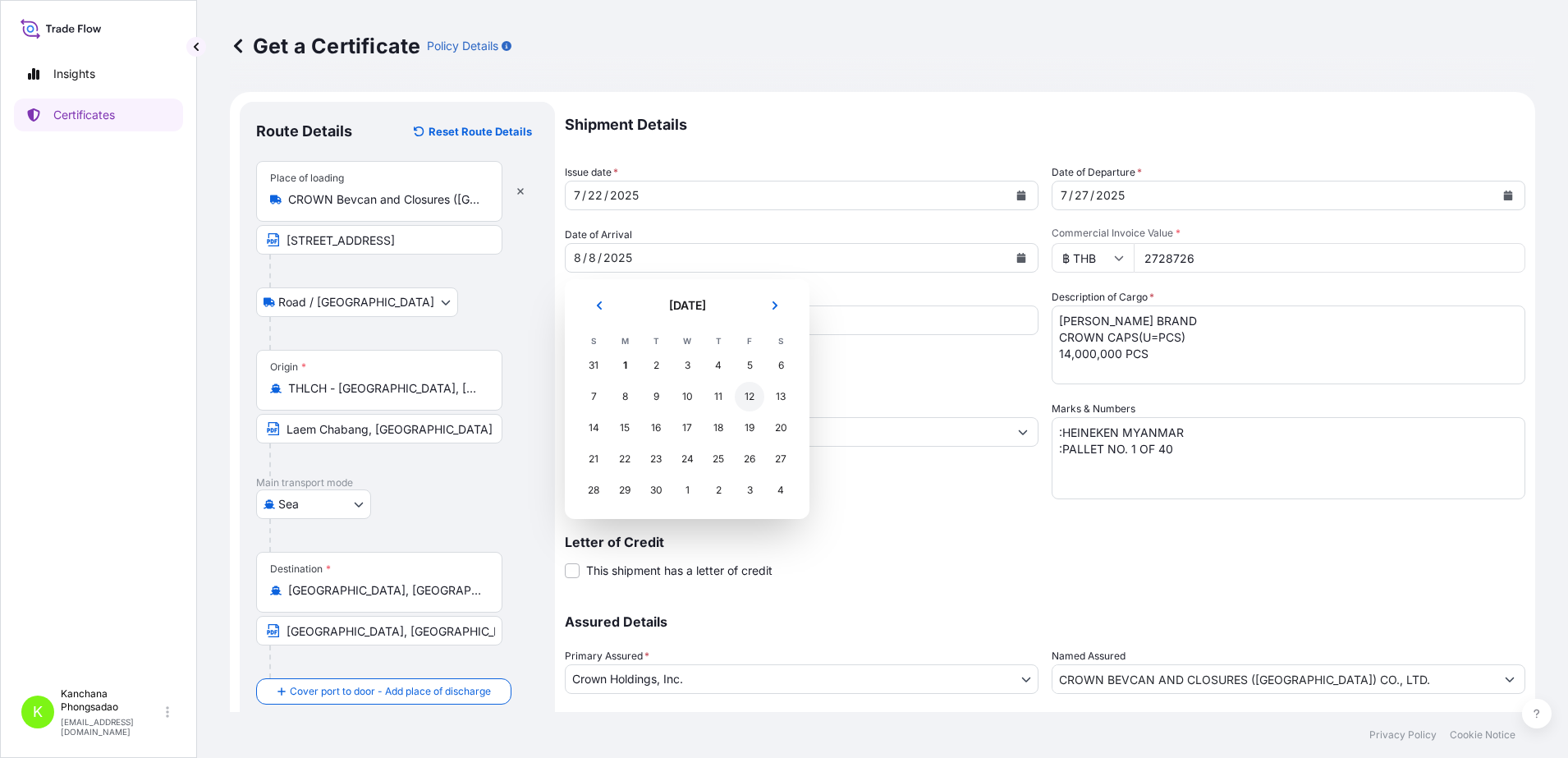
click at [746, 397] on div "12" at bounding box center [750, 397] width 30 height 30
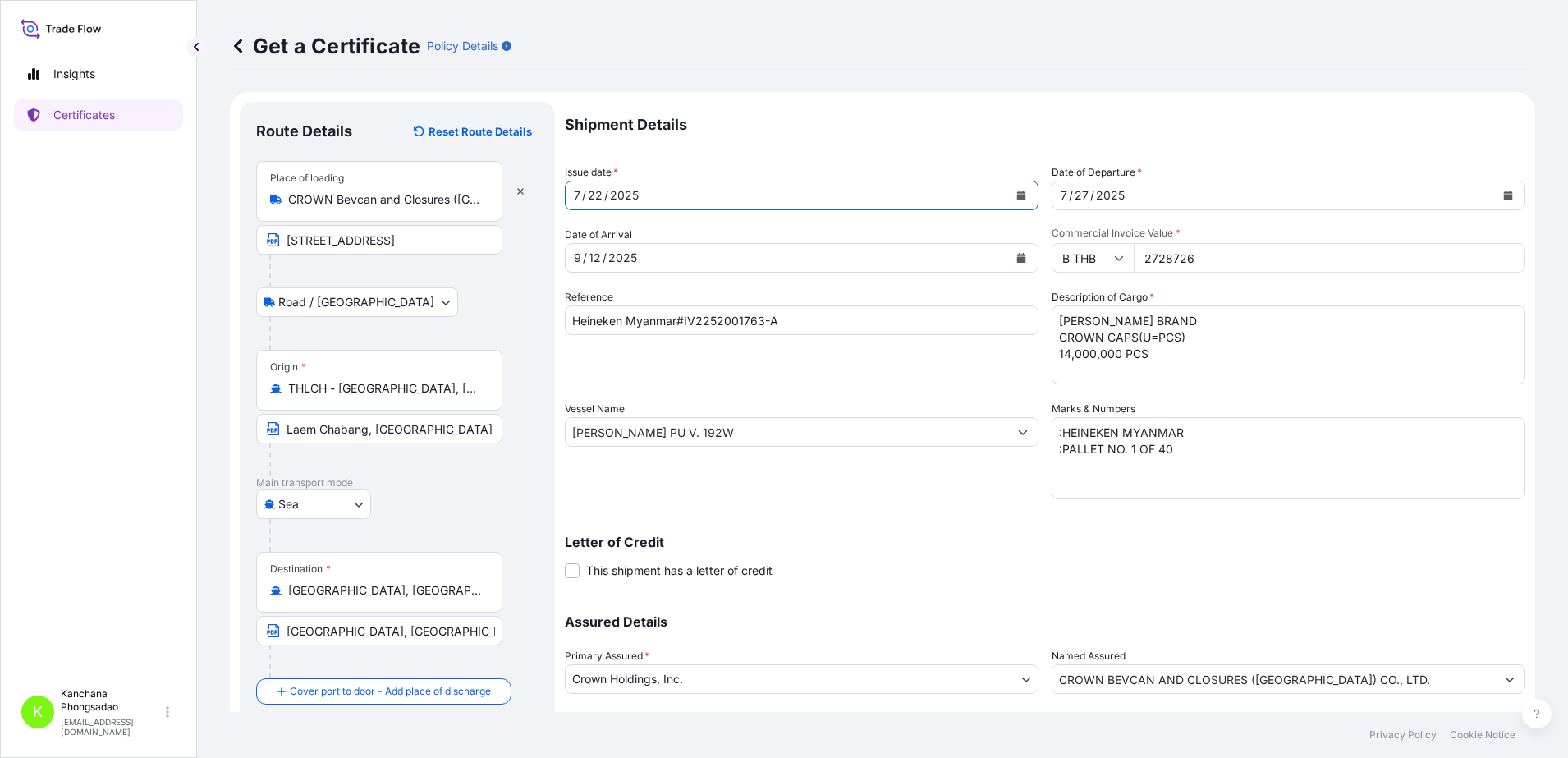
click at [701, 196] on div "[DATE]" at bounding box center [787, 195] width 443 height 30
click at [1017, 197] on icon "Calendar" at bounding box center [1021, 195] width 9 height 10
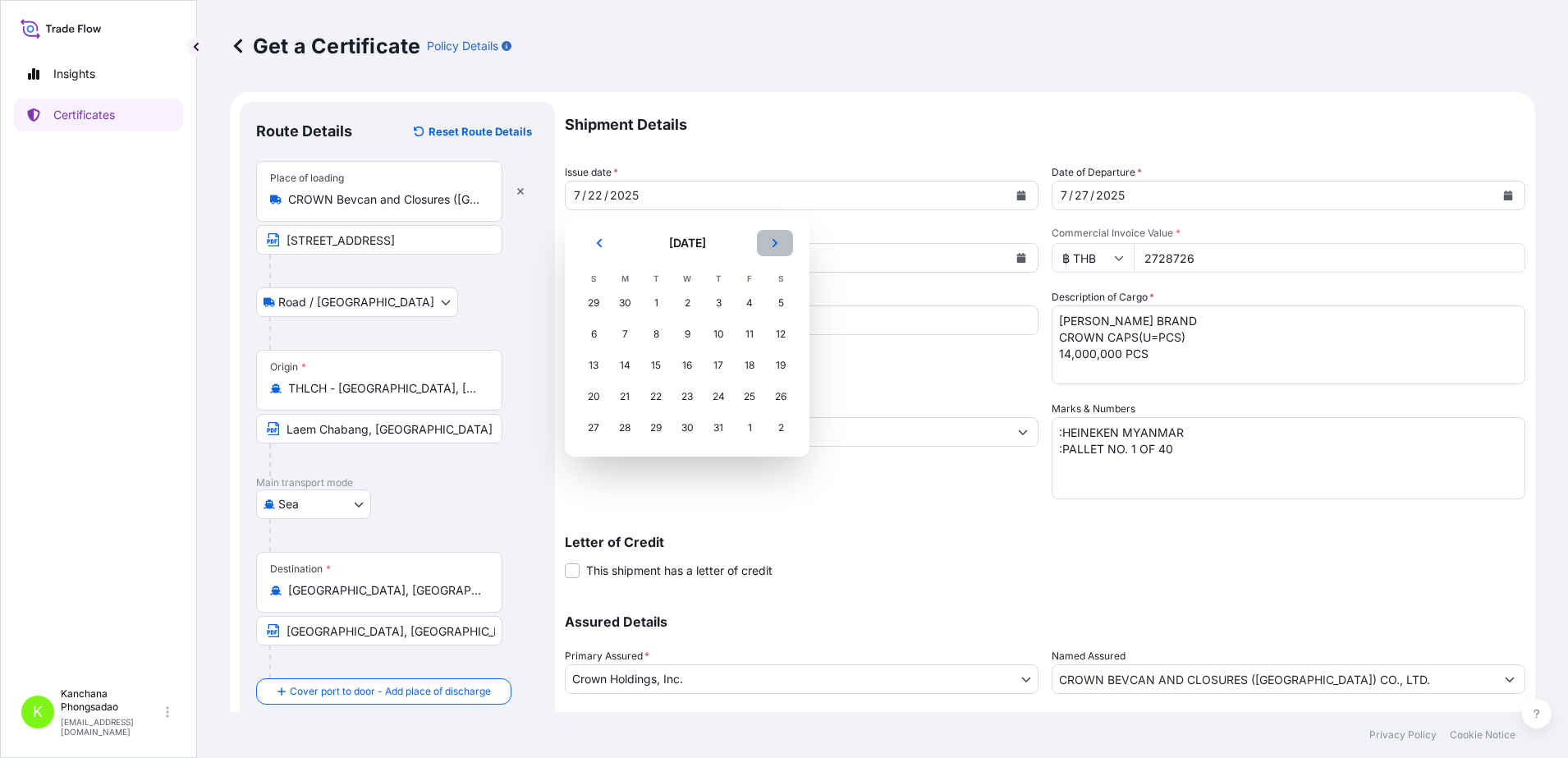
click at [770, 247] on button "Next" at bounding box center [775, 243] width 36 height 26
click at [649, 427] on div "26" at bounding box center [656, 428] width 30 height 30
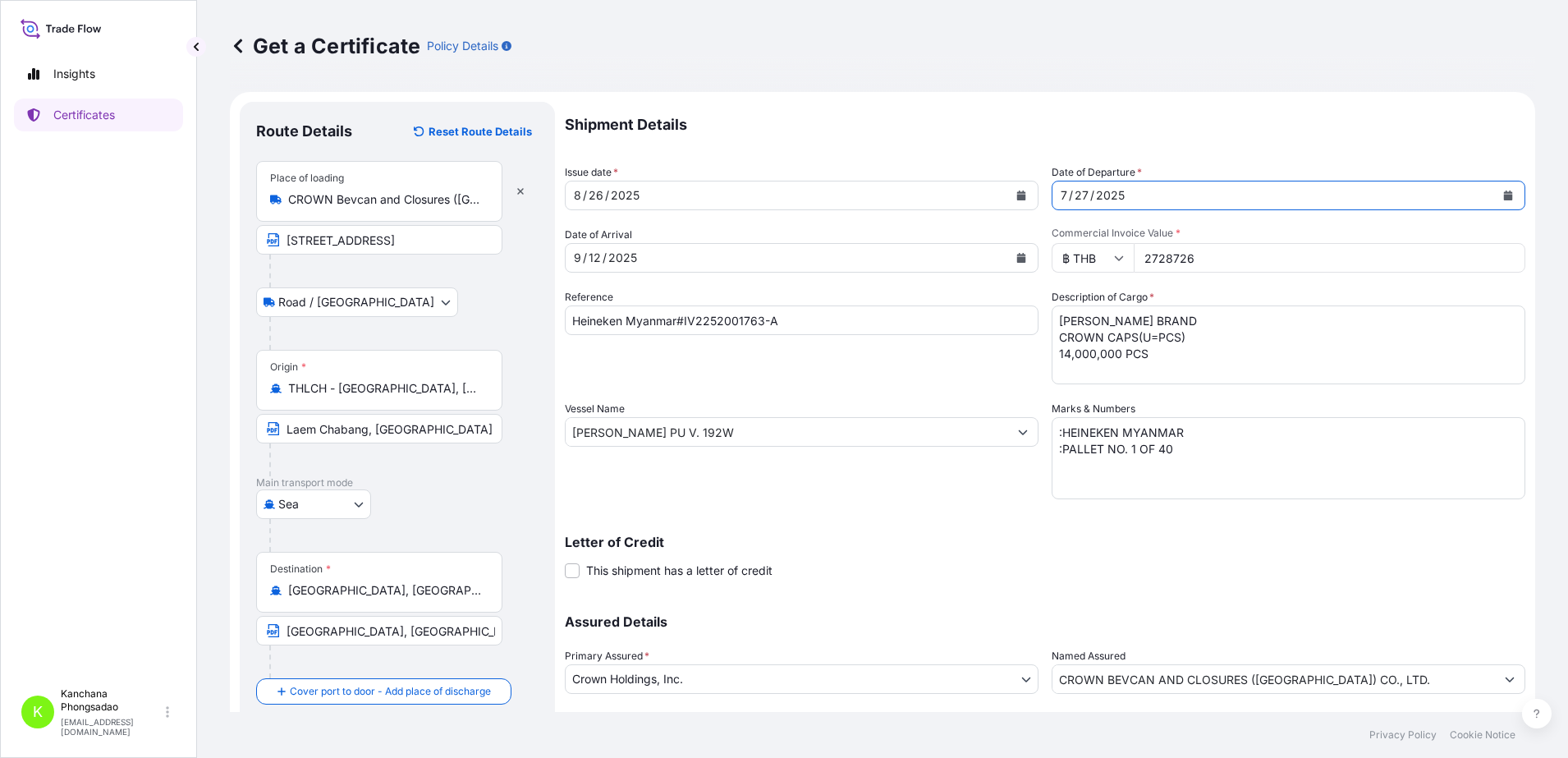
click at [1504, 196] on icon "Calendar" at bounding box center [1508, 195] width 9 height 10
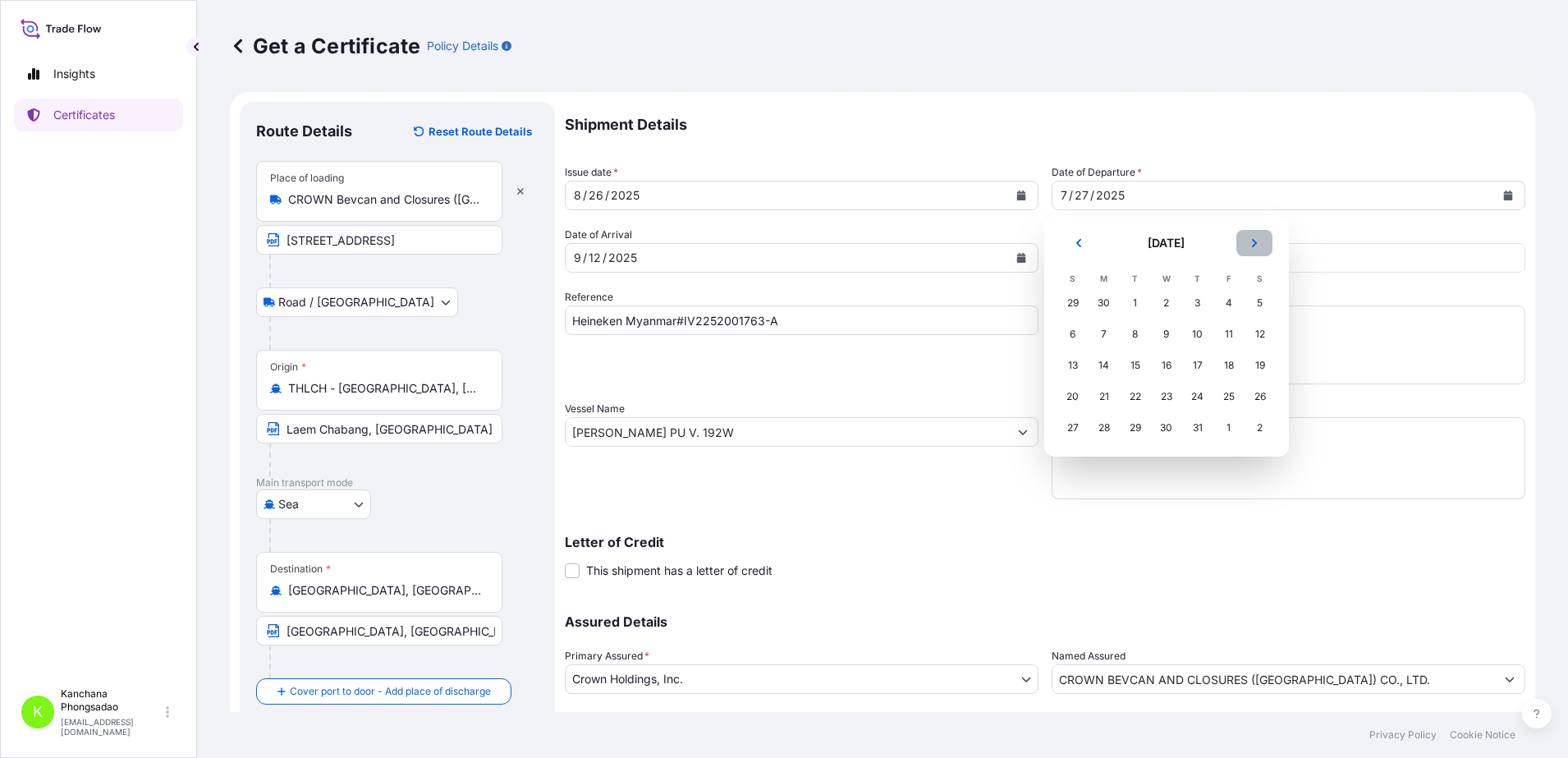
click at [1254, 243] on icon "Next" at bounding box center [1254, 242] width 10 height 10
click at [1197, 304] on div "4" at bounding box center [1197, 303] width 30 height 30
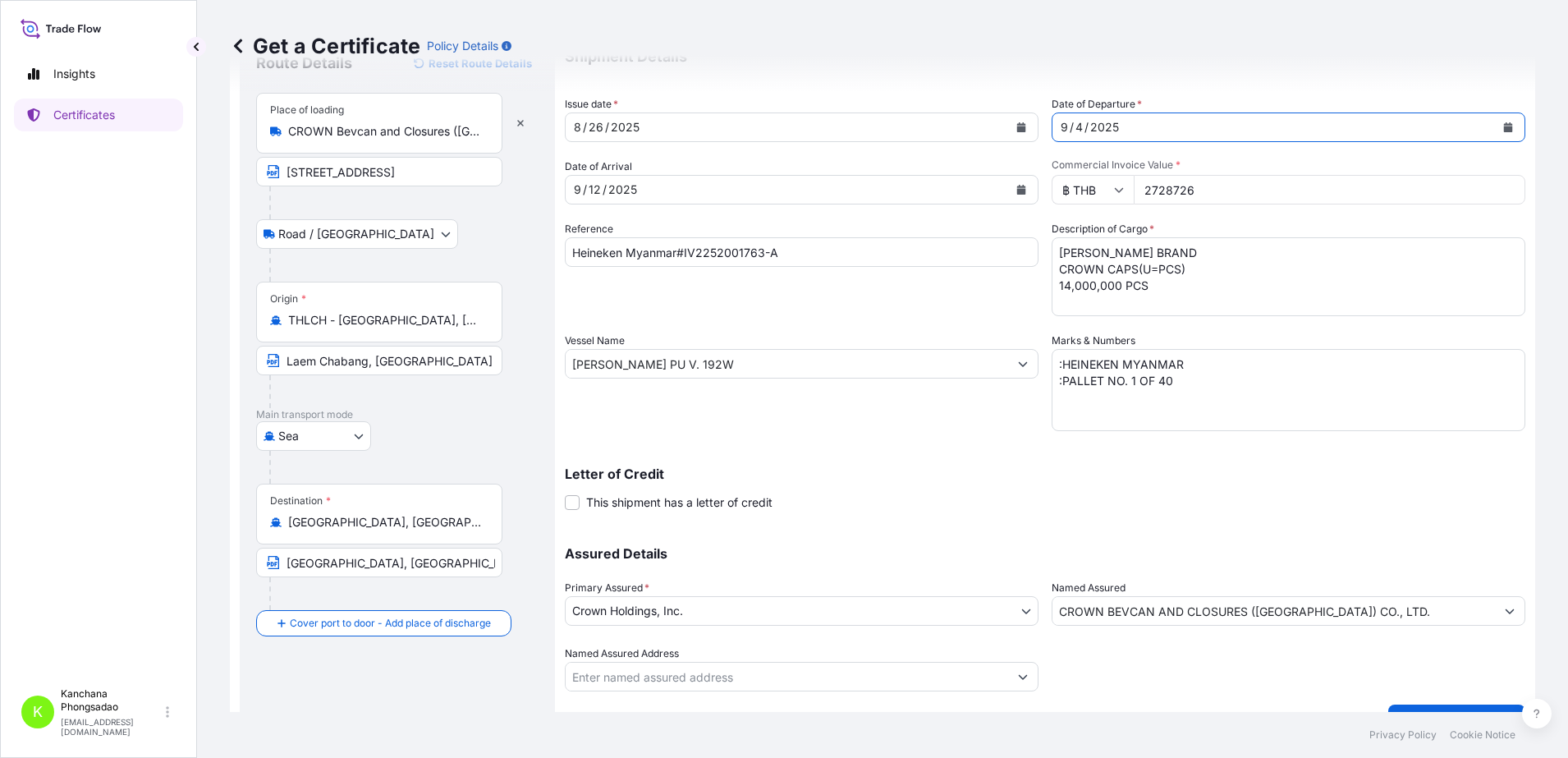
scroll to position [103, 0]
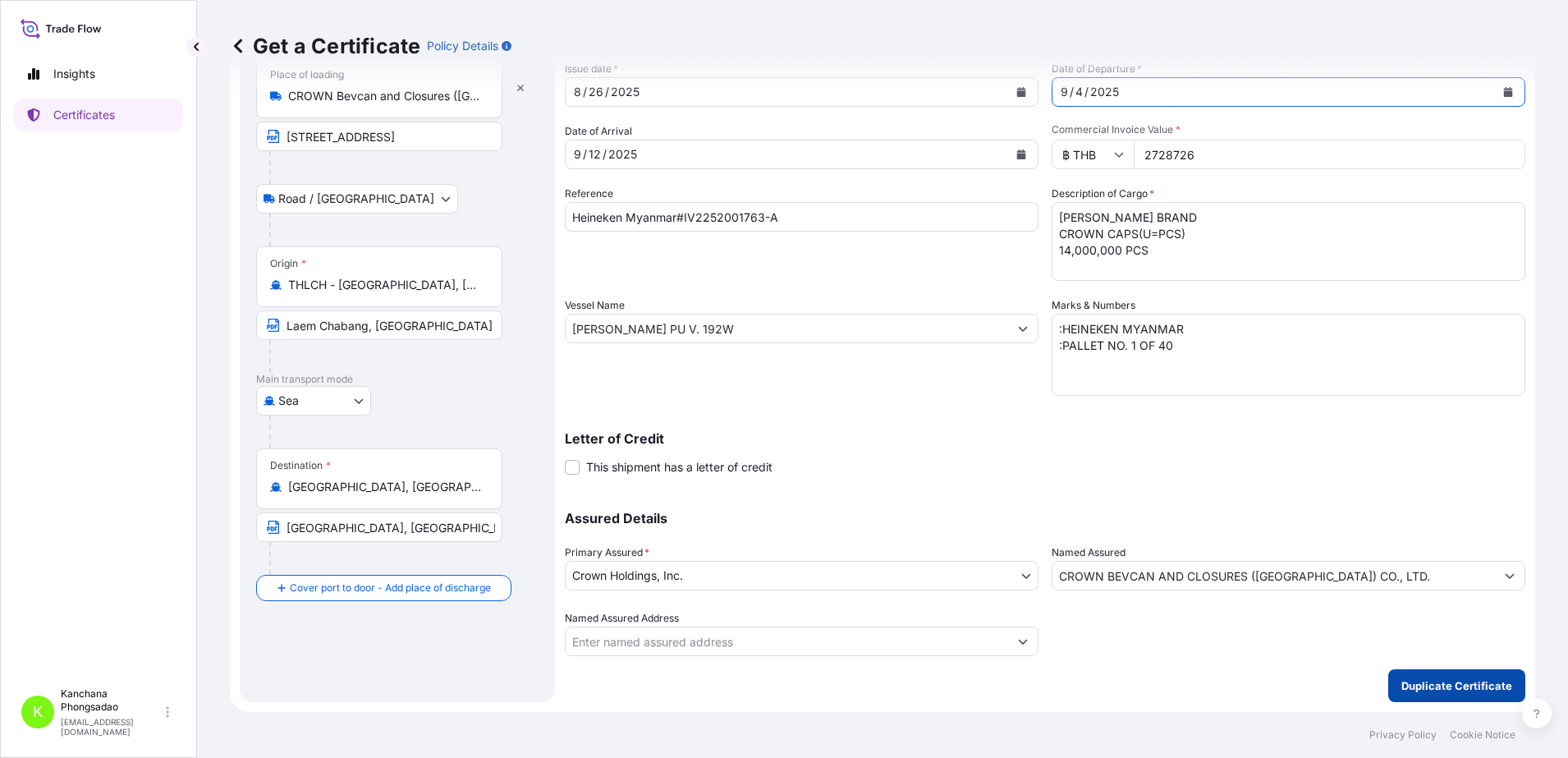
click at [1468, 678] on p "Duplicate Certificate" at bounding box center [1457, 686] width 111 height 16
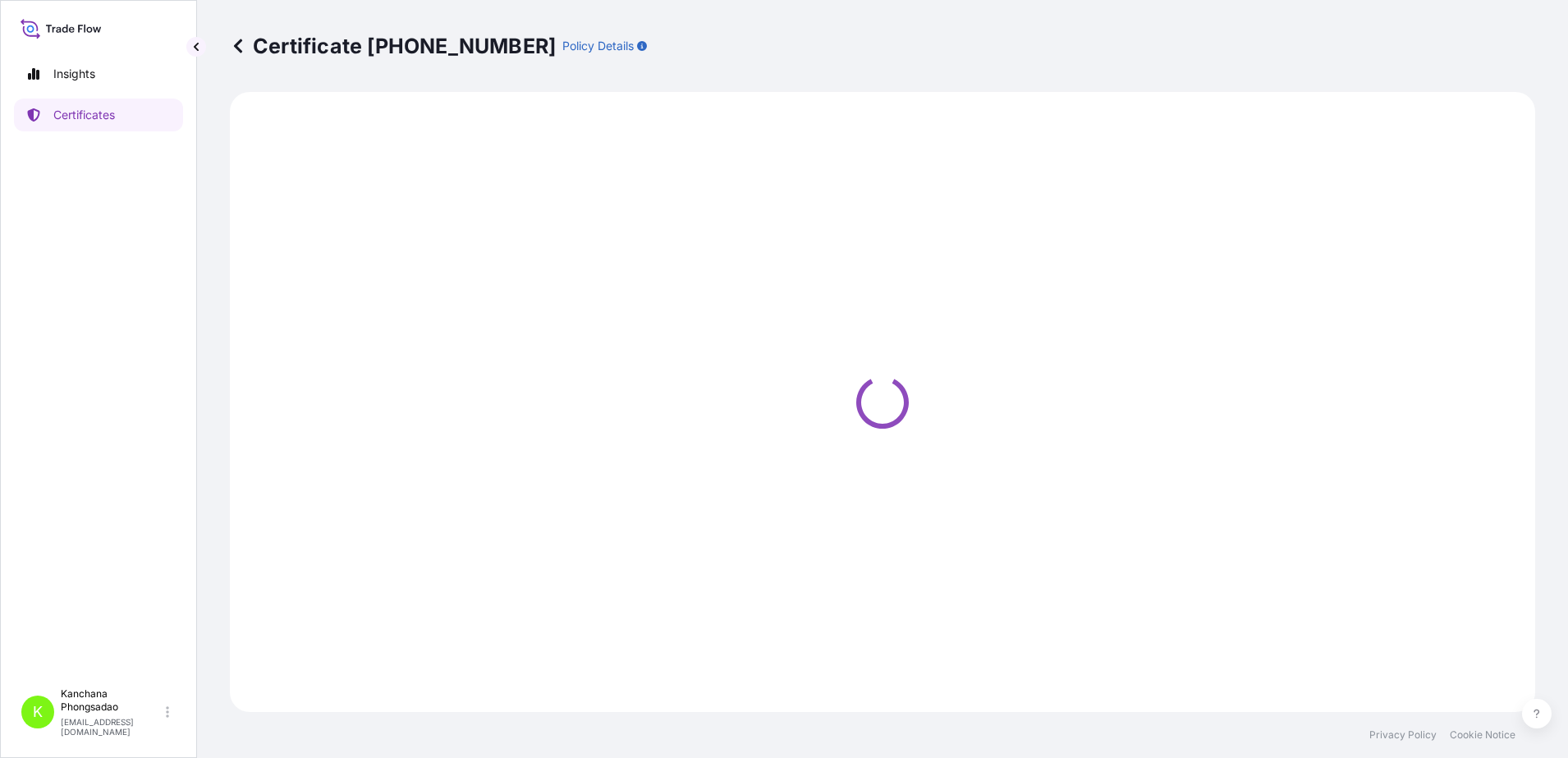
select select "Road / [GEOGRAPHIC_DATA]"
select select "Sea"
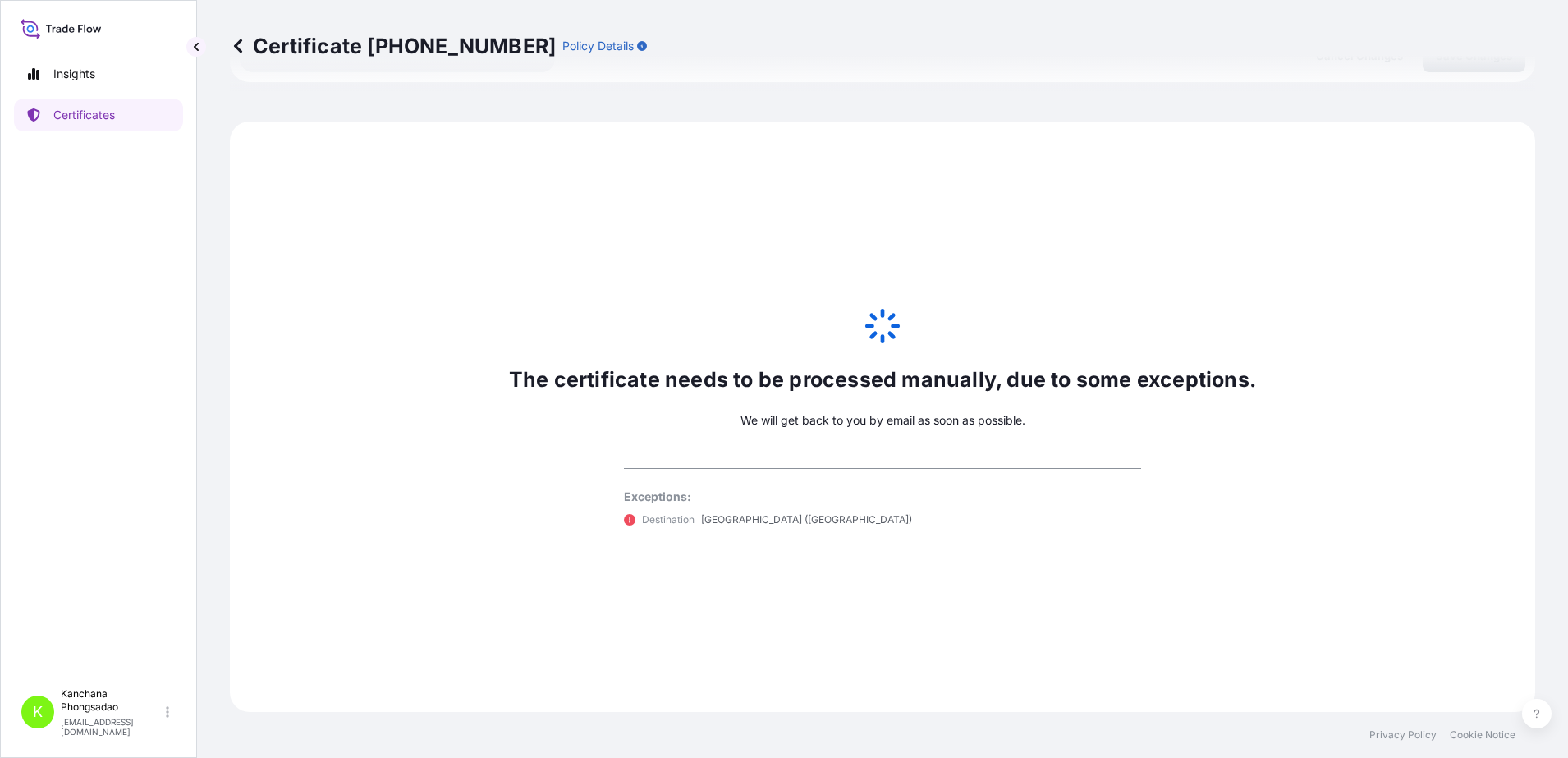
select select "31483"
